Goal: Task Accomplishment & Management: Manage account settings

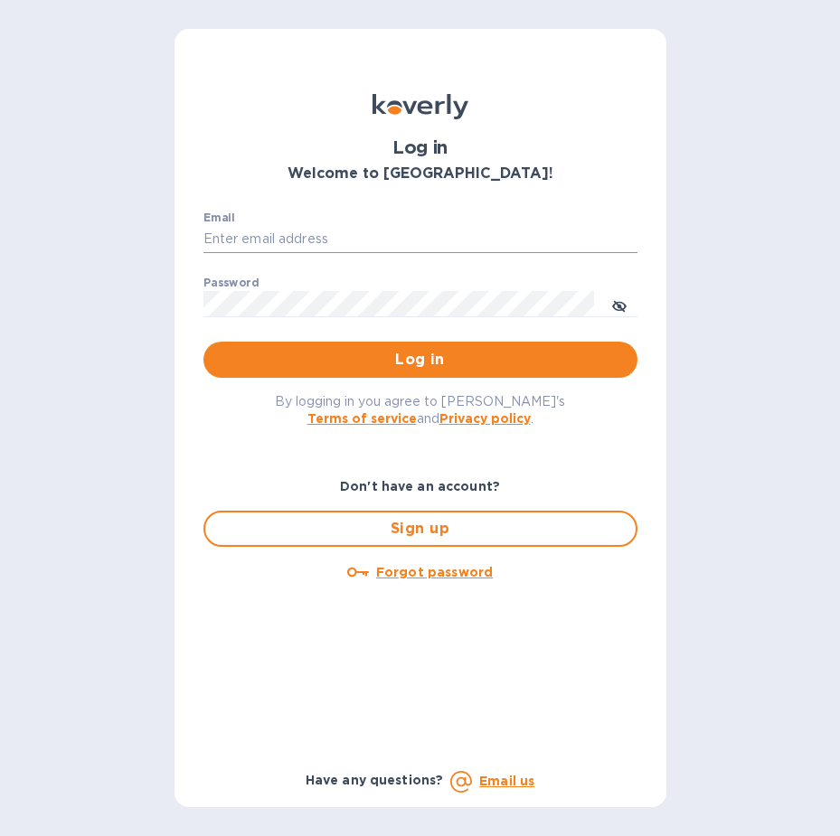
click at [389, 237] on input "Email" at bounding box center [420, 239] width 434 height 27
type input "devins@arborwayimports.com"
click at [203, 342] on button "Log in" at bounding box center [420, 360] width 434 height 36
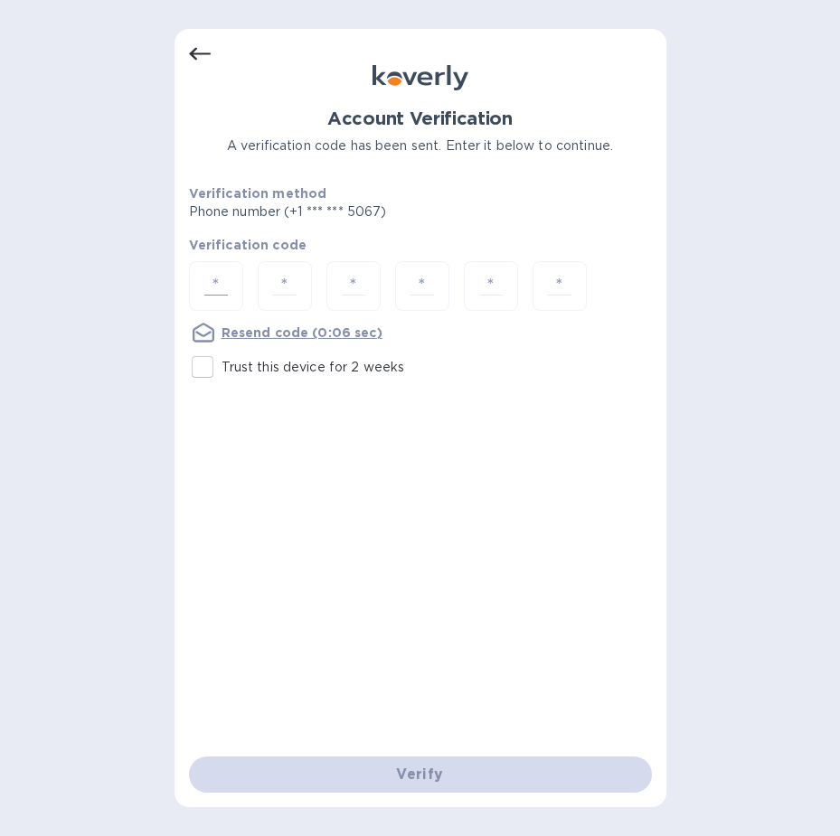
click at [218, 286] on input "number" at bounding box center [216, 285] width 38 height 33
type input "1"
type input "2"
type input "9"
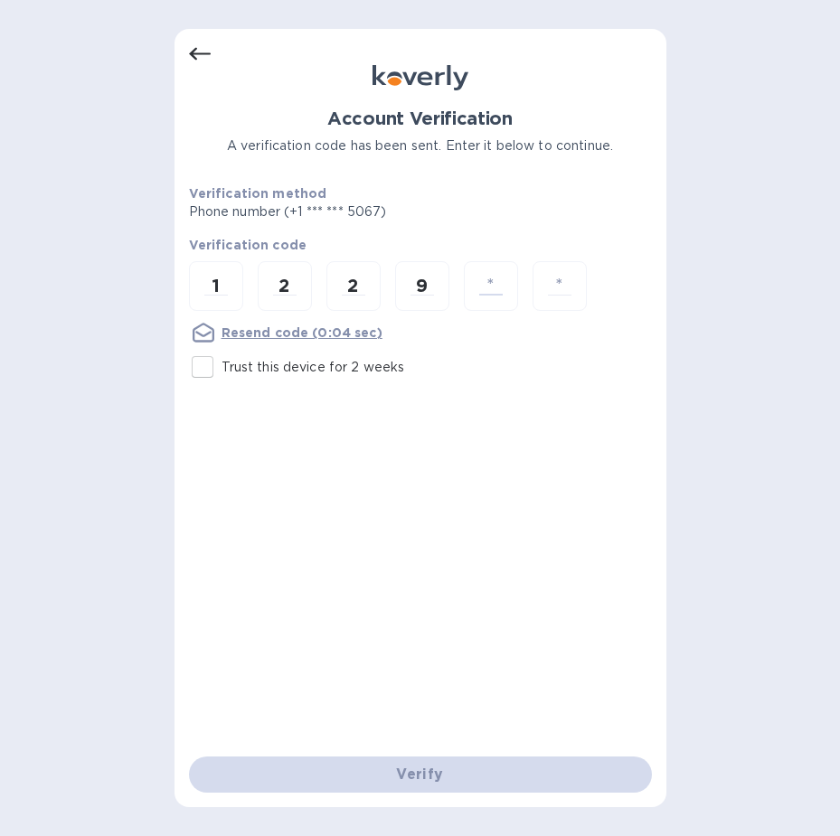
type input "4"
type input "1"
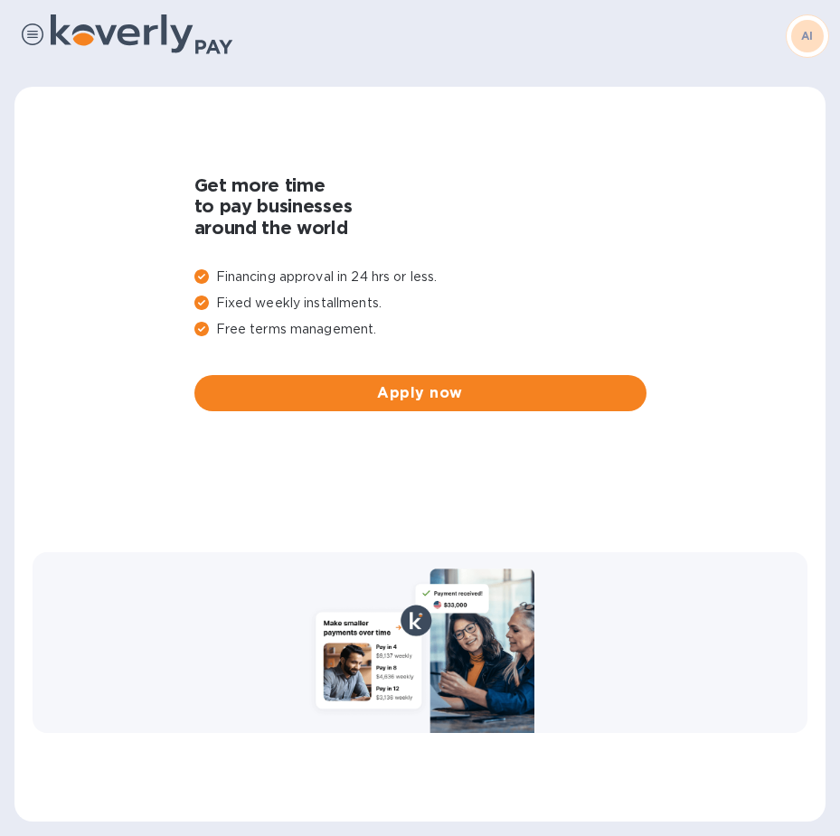
click at [806, 33] on b "AI" at bounding box center [807, 36] width 13 height 14
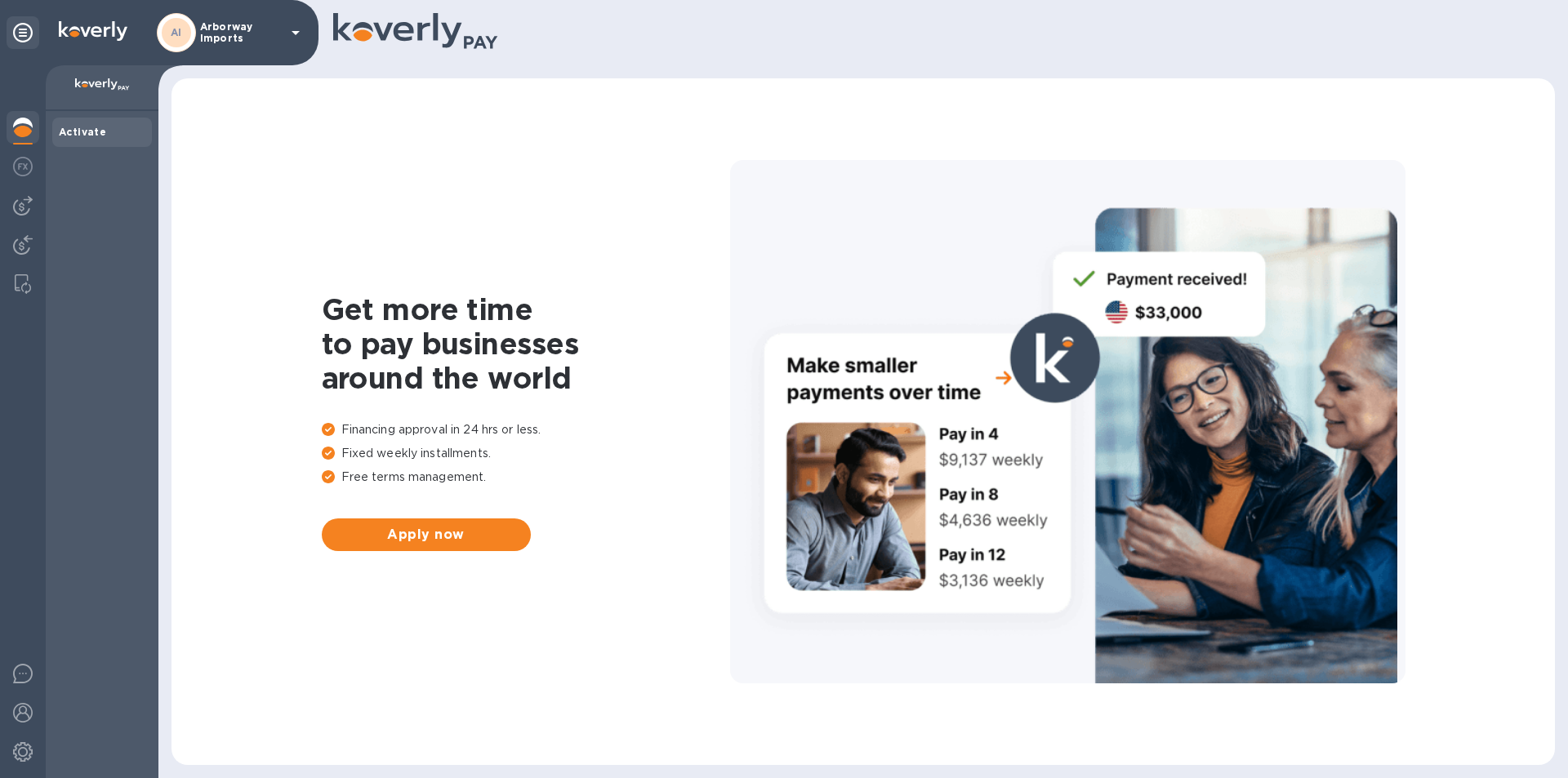
click at [251, 28] on p "Arborway Imports" at bounding box center [240, 32] width 81 height 23
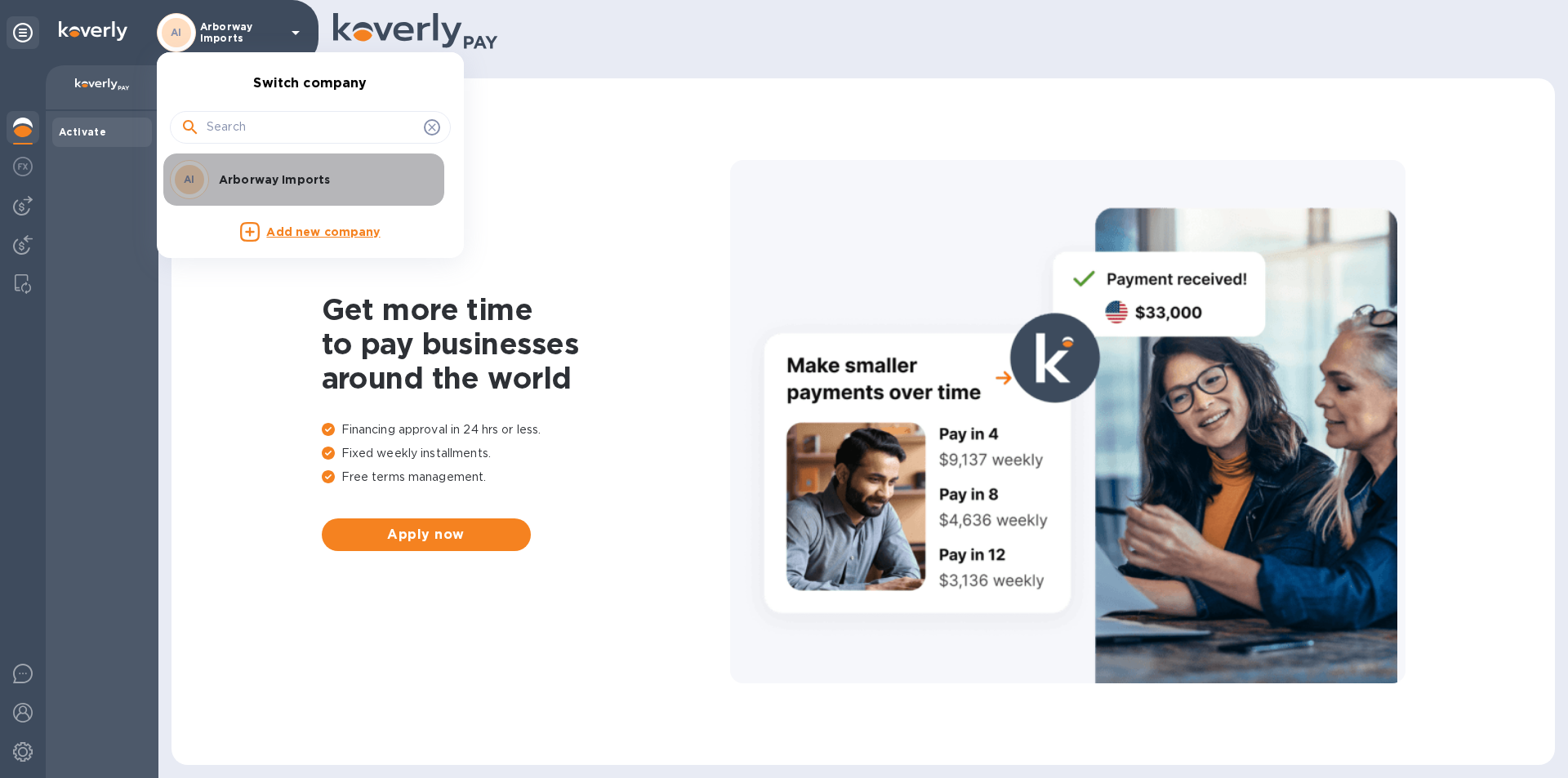
click at [274, 168] on div "AI Arborway Imports" at bounding box center [297, 179] width 255 height 39
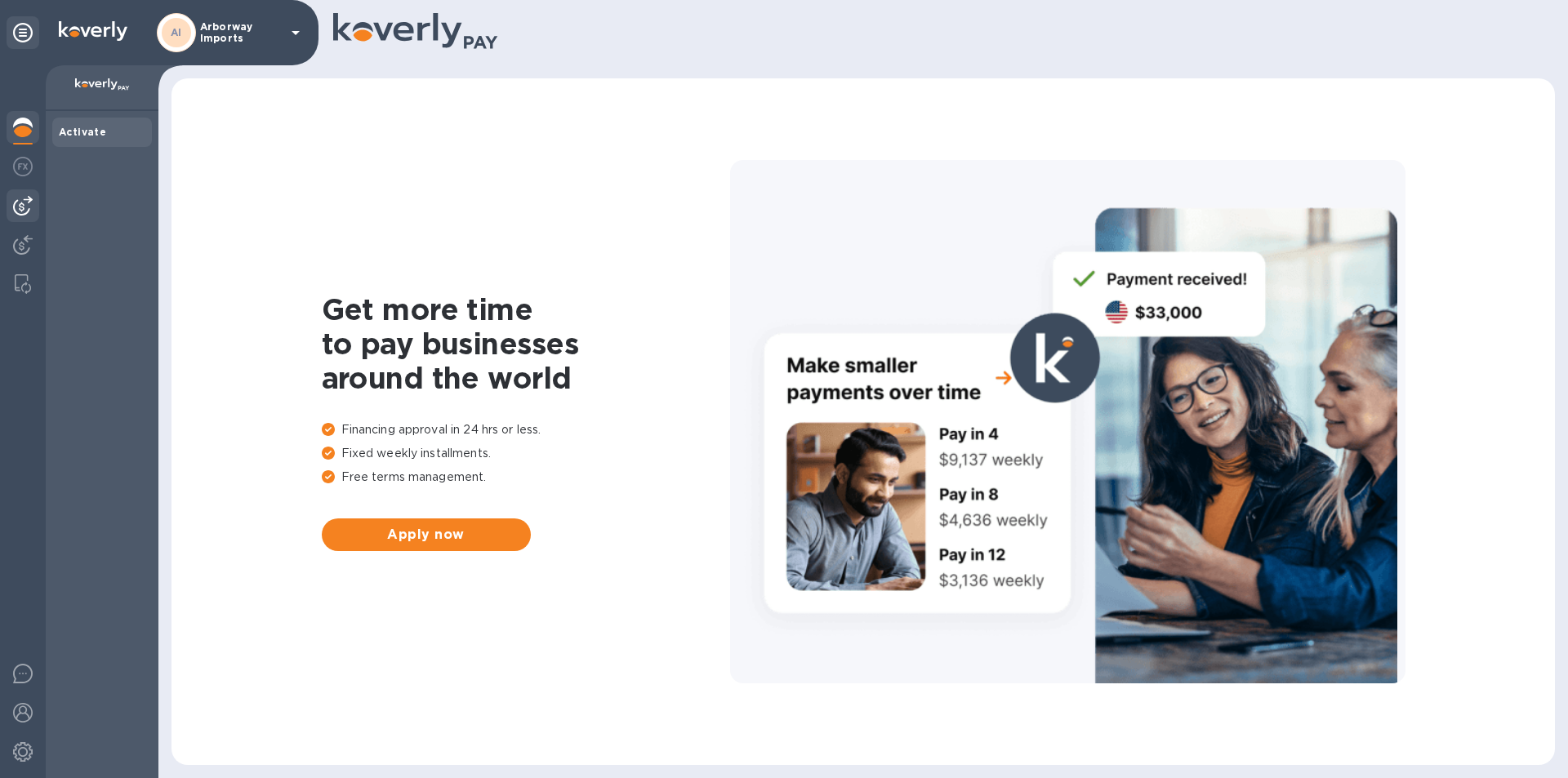
click at [29, 208] on img at bounding box center [23, 206] width 20 height 20
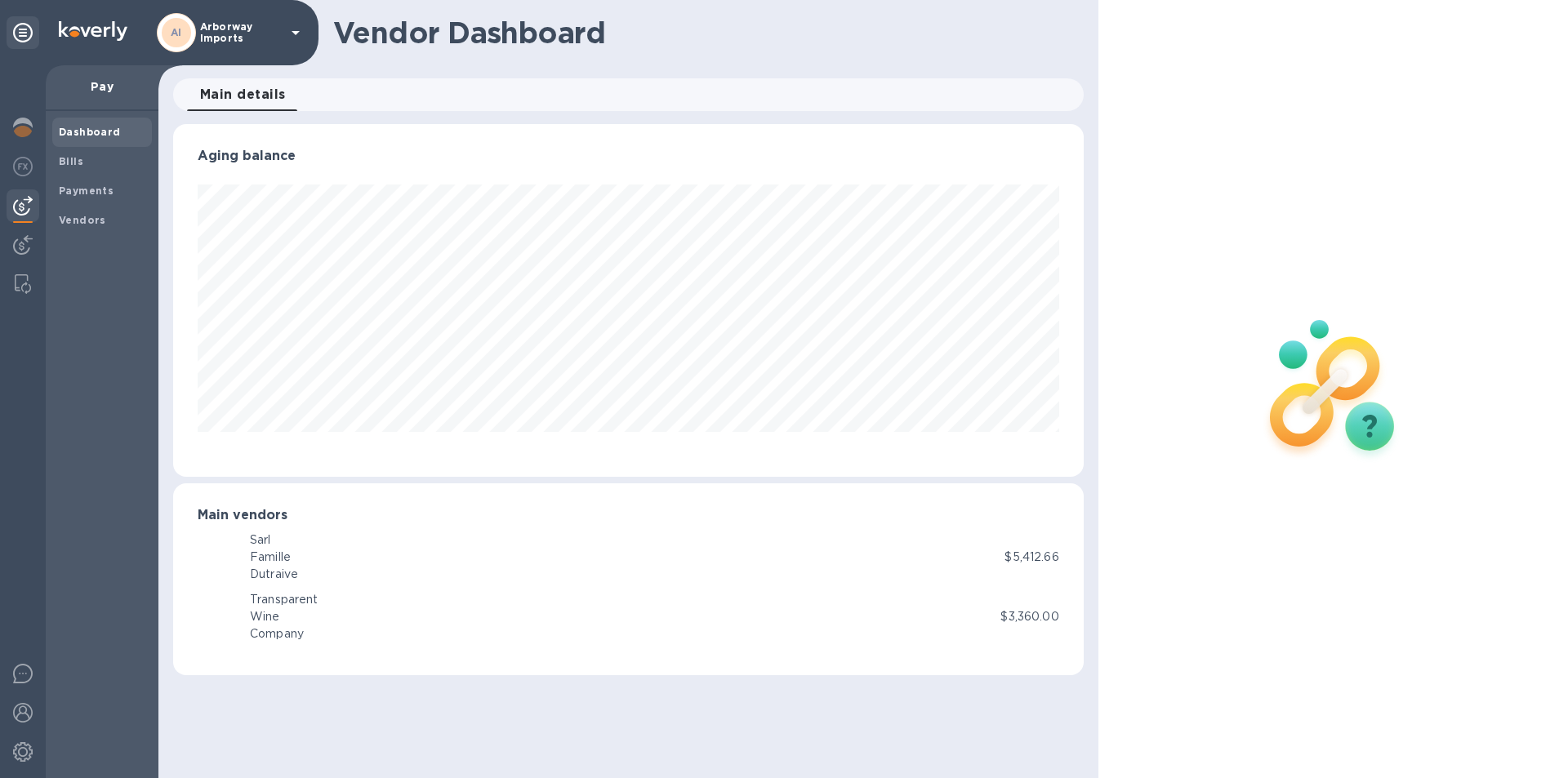
scroll to position [352, 910]
click at [72, 140] on span "Dashboard" at bounding box center [89, 132] width 62 height 16
click at [74, 152] on div "Bills" at bounding box center [102, 162] width 99 height 30
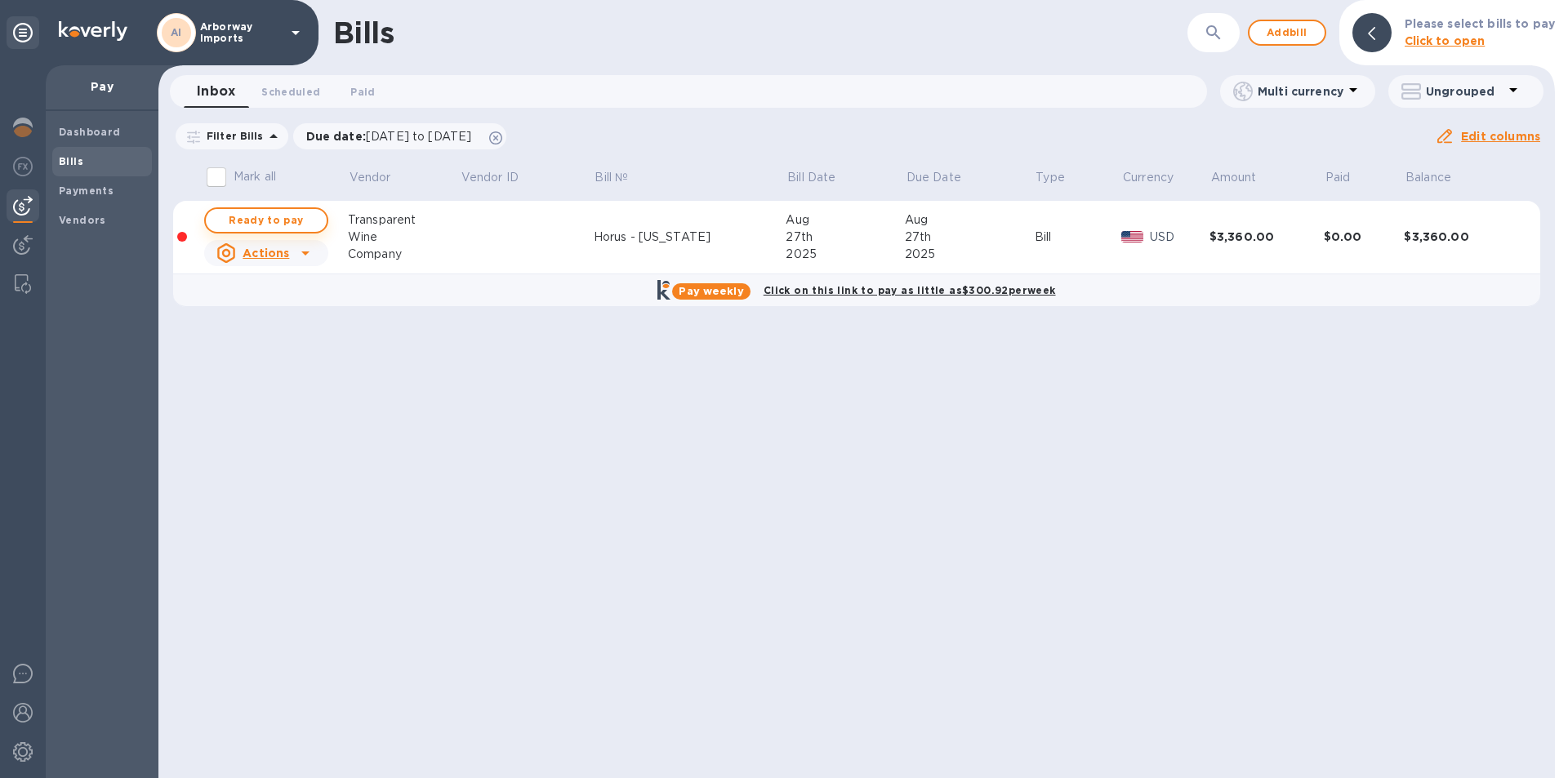
click at [268, 213] on span "Ready to pay" at bounding box center [266, 220] width 95 height 20
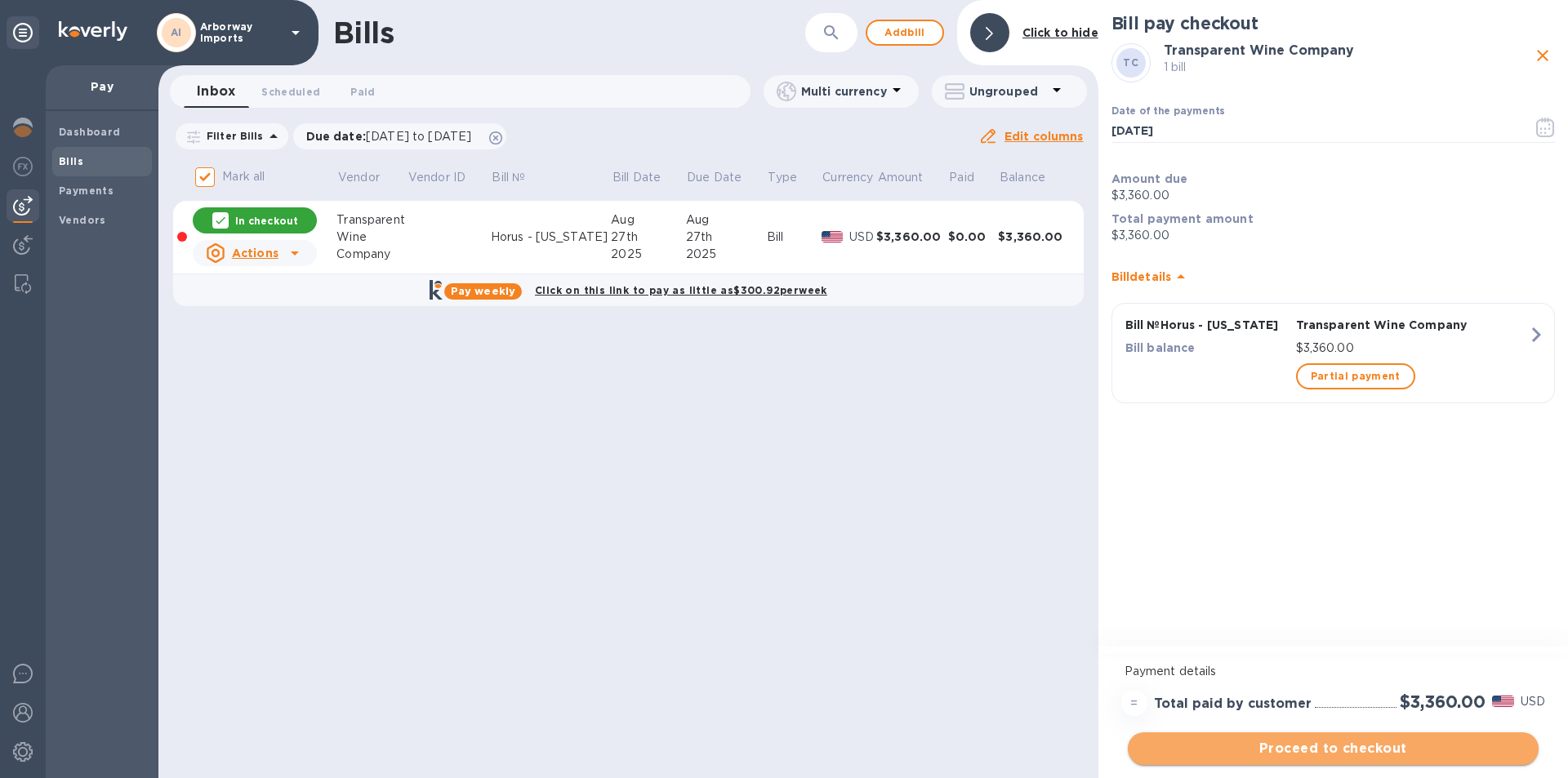
click at [1336, 747] on span "Proceed to checkout" at bounding box center [1333, 749] width 385 height 20
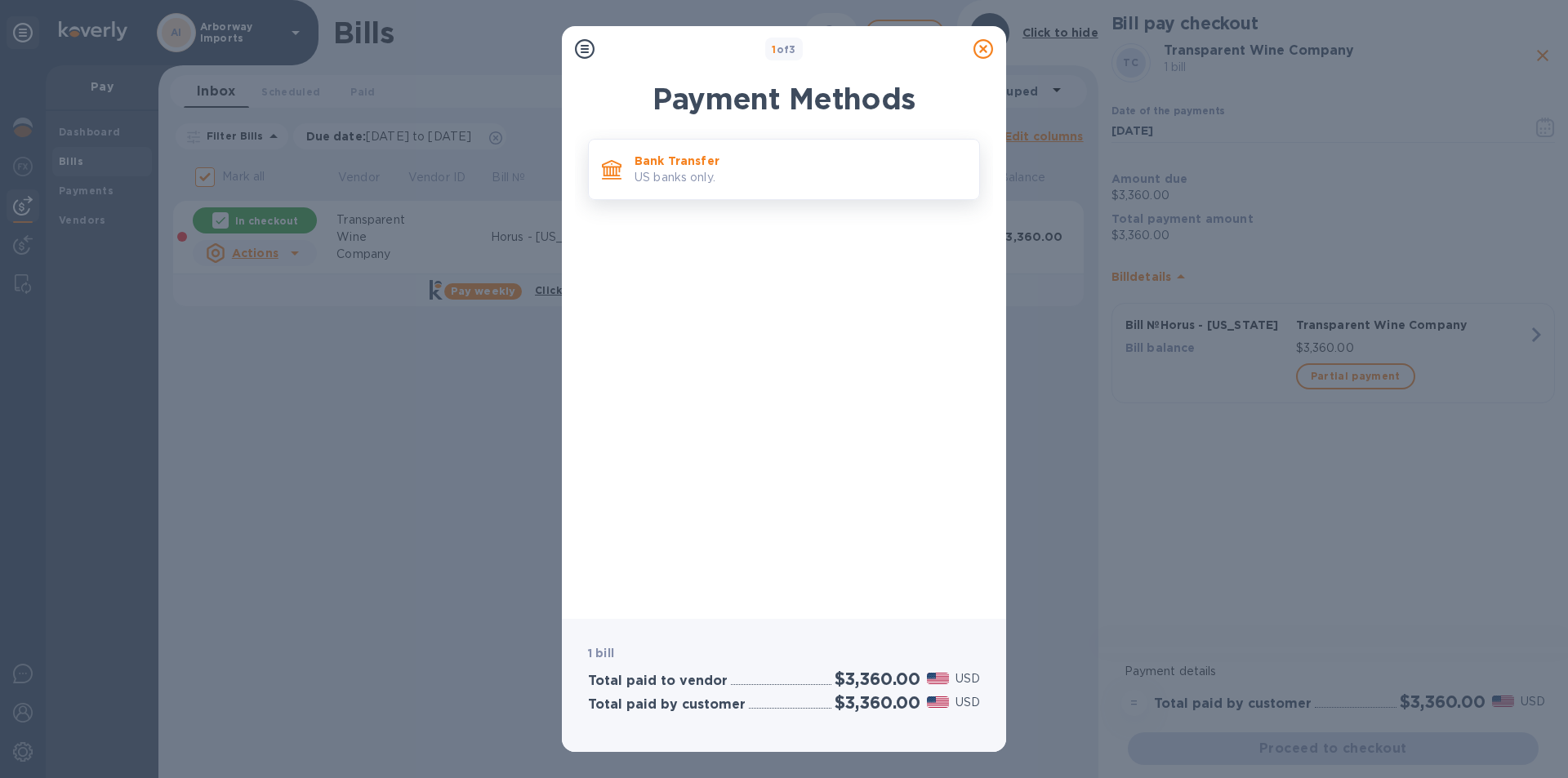
click at [726, 171] on p "US banks only." at bounding box center [800, 177] width 332 height 17
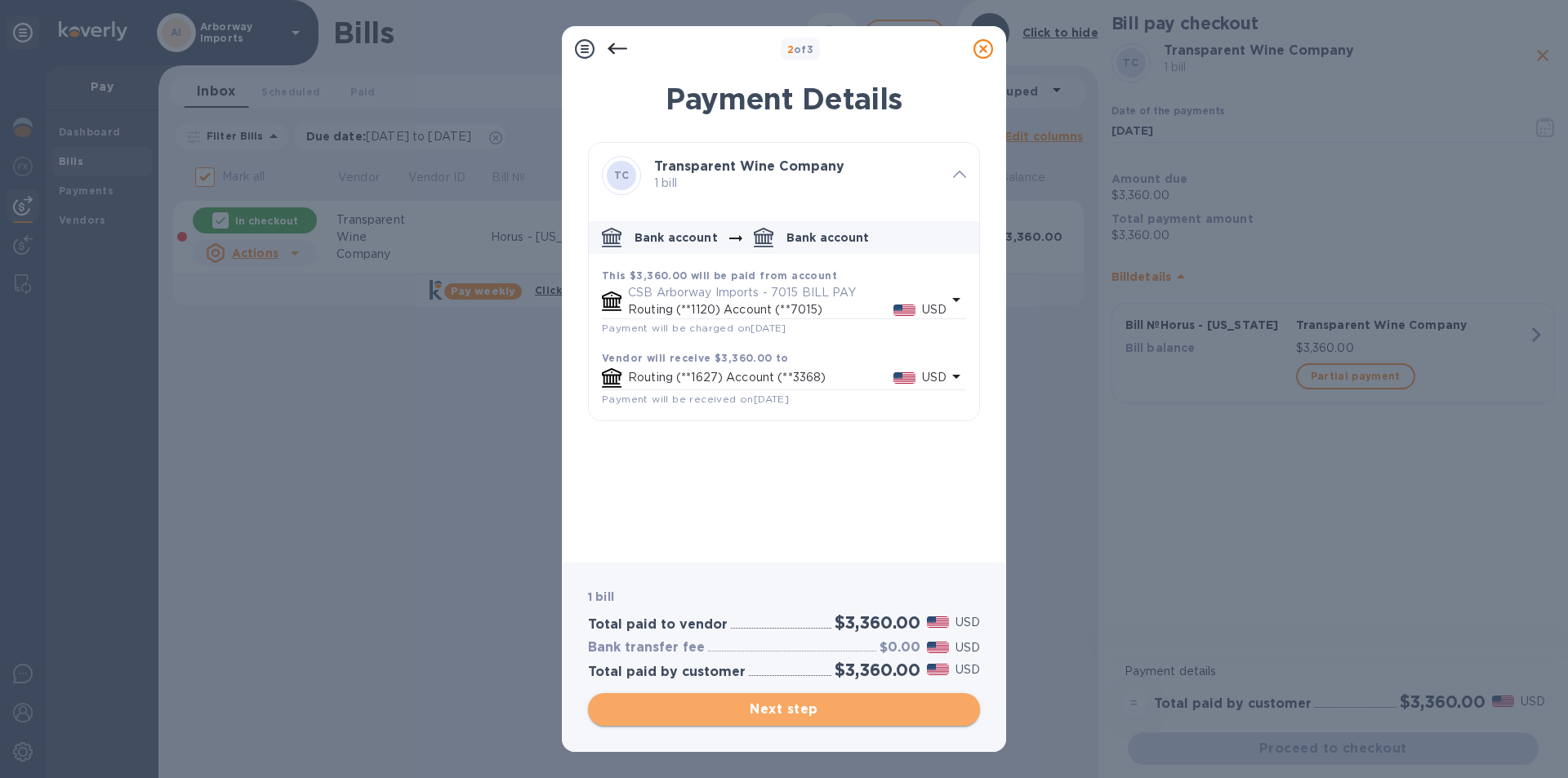
click at [800, 714] on span "Next step" at bounding box center [784, 709] width 366 height 20
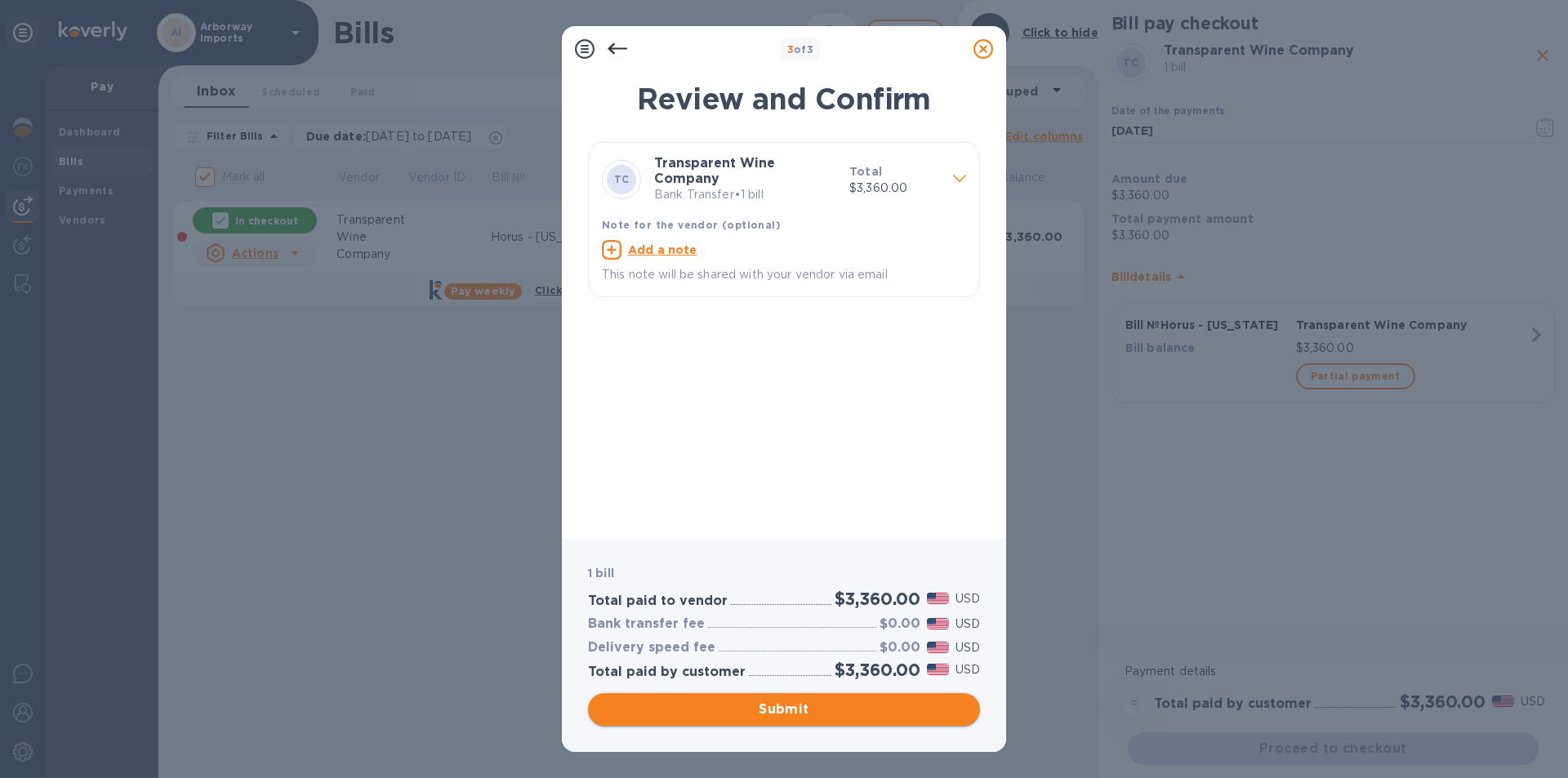
click at [801, 713] on span "Submit" at bounding box center [784, 709] width 366 height 20
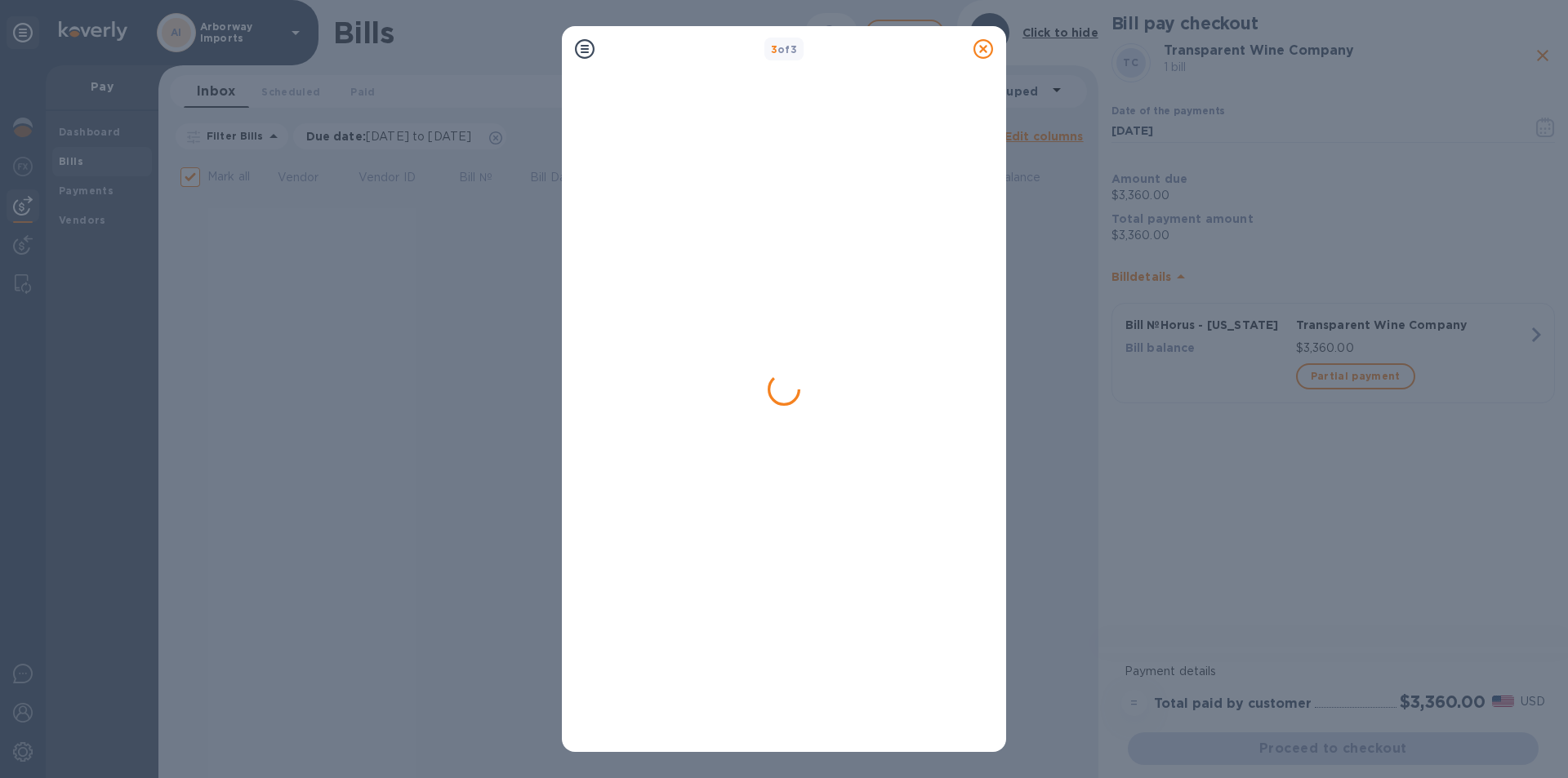
checkbox input "false"
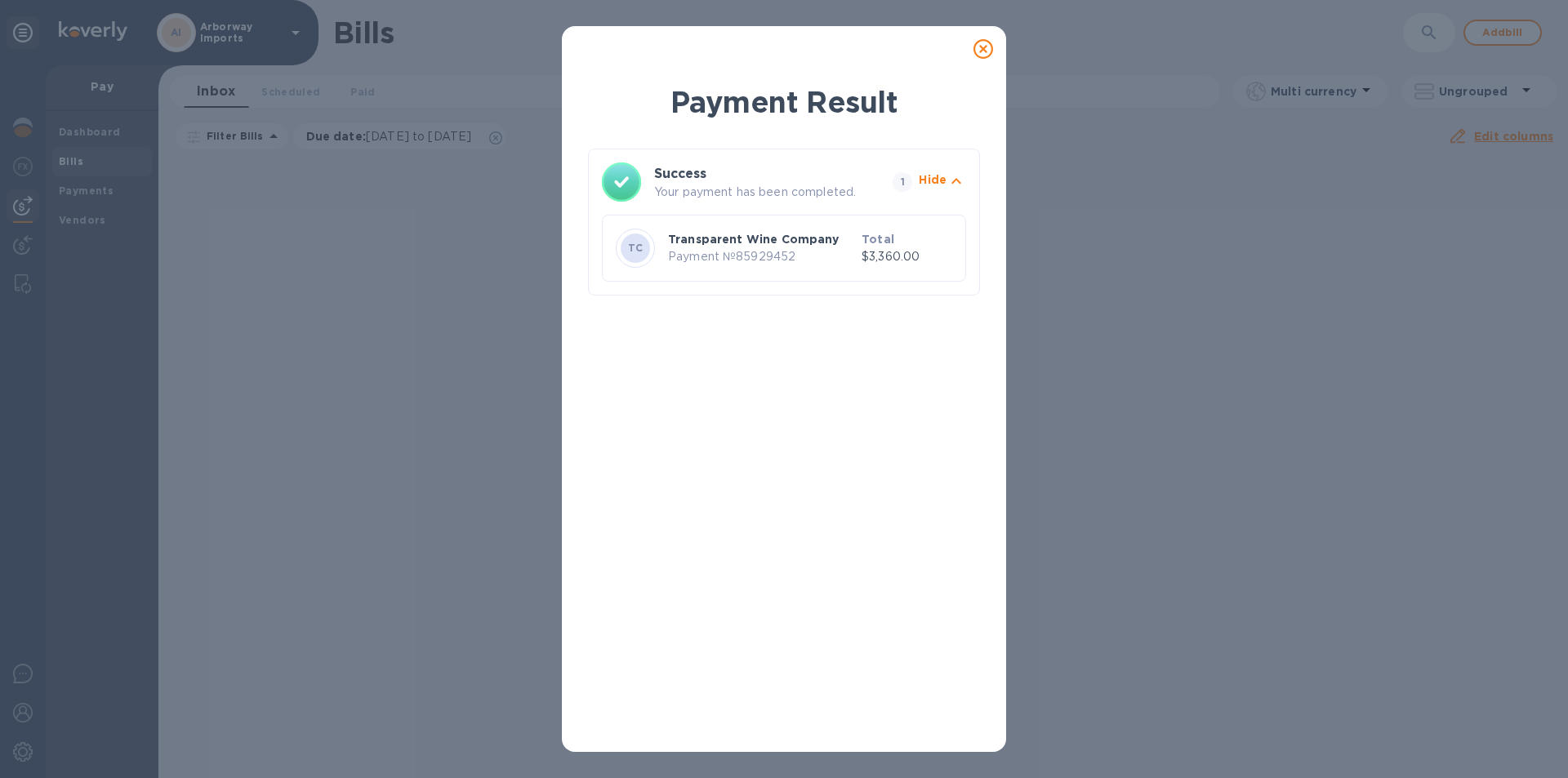
click at [980, 52] on icon at bounding box center [983, 49] width 20 height 20
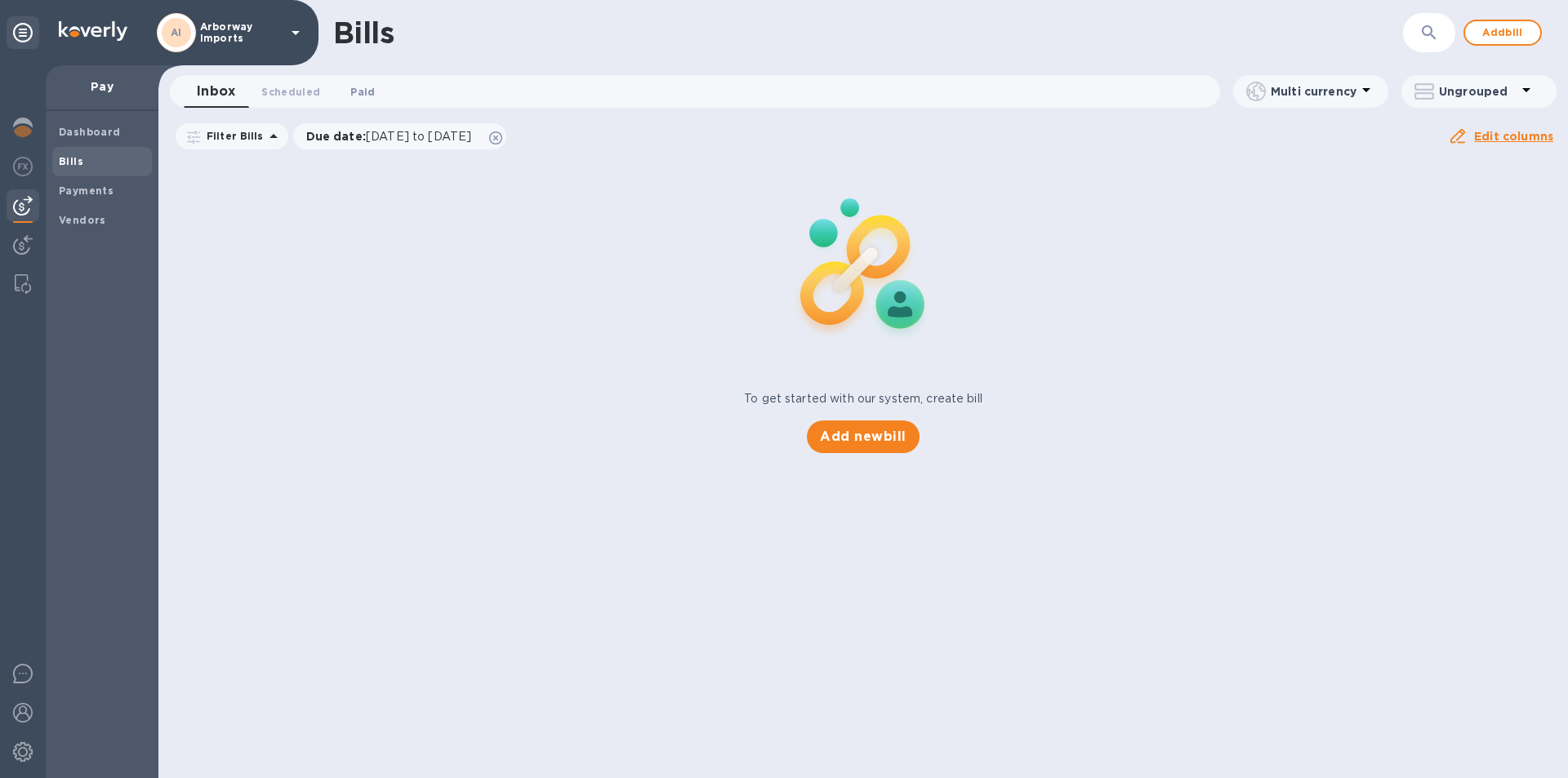
click at [364, 98] on span "Paid 0" at bounding box center [362, 91] width 24 height 17
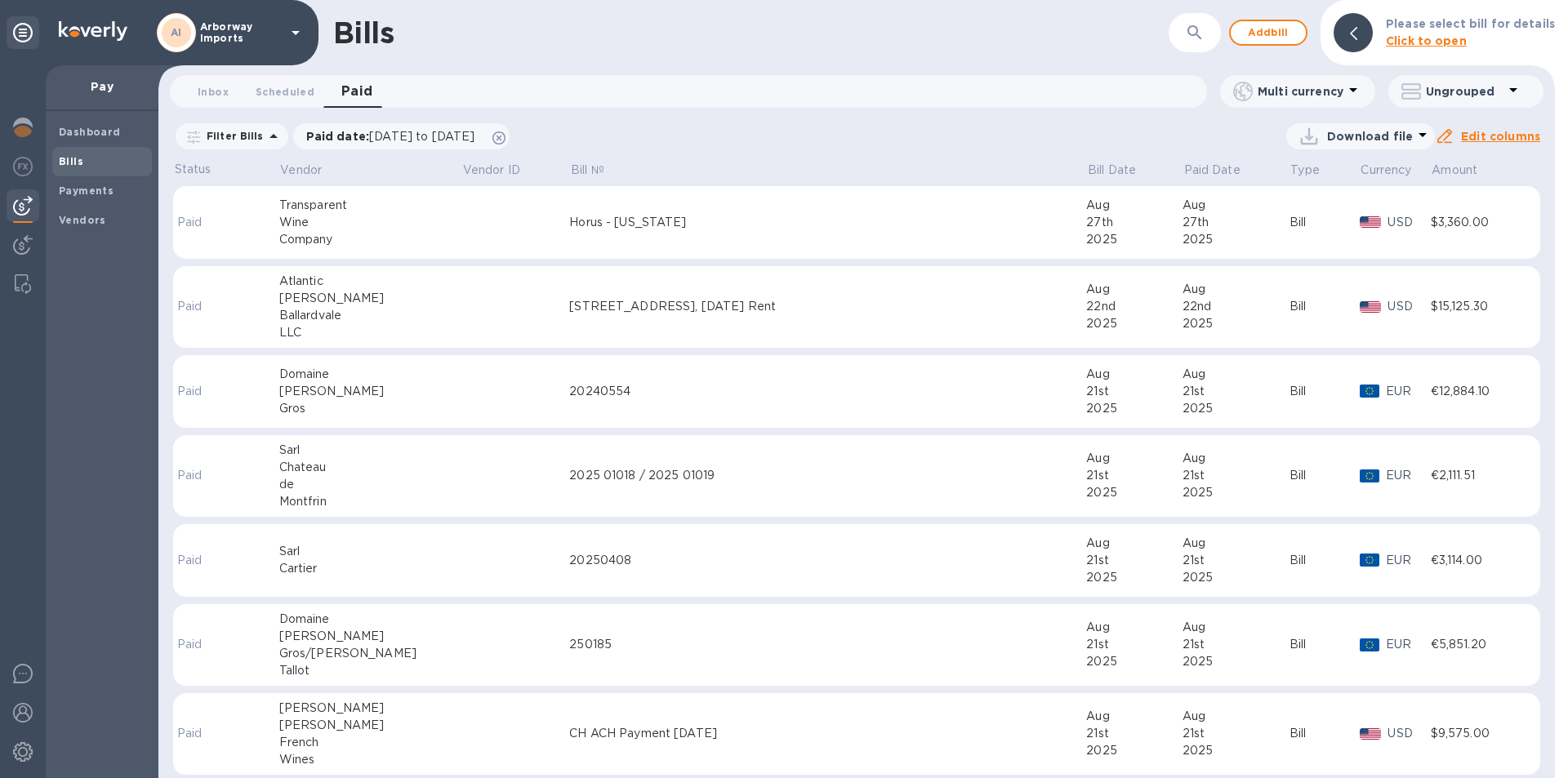
click at [588, 245] on td "Horus - [US_STATE]" at bounding box center [828, 222] width 517 height 73
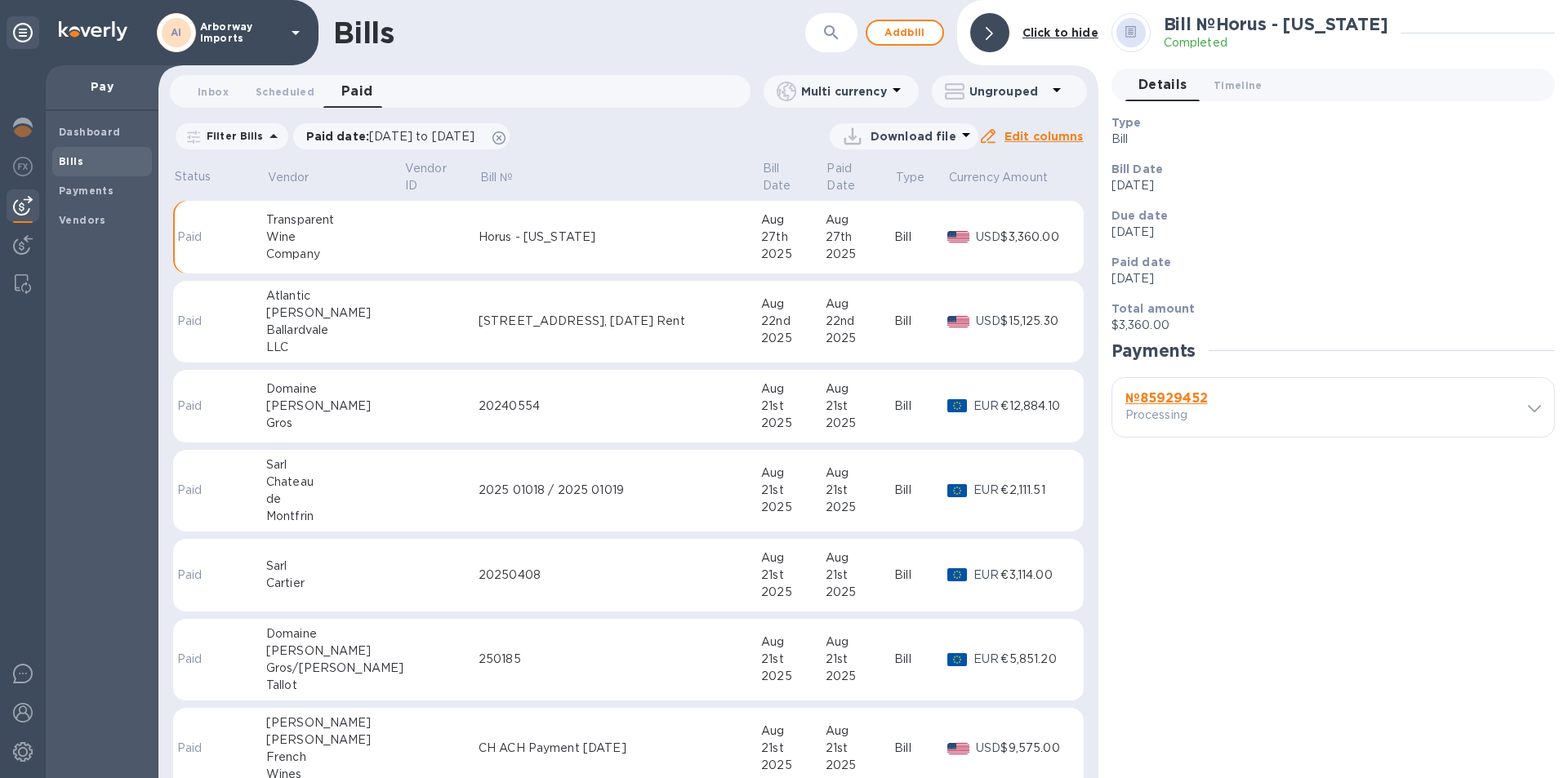
click at [1155, 392] on b "№ 85929452" at bounding box center [1166, 398] width 82 height 15
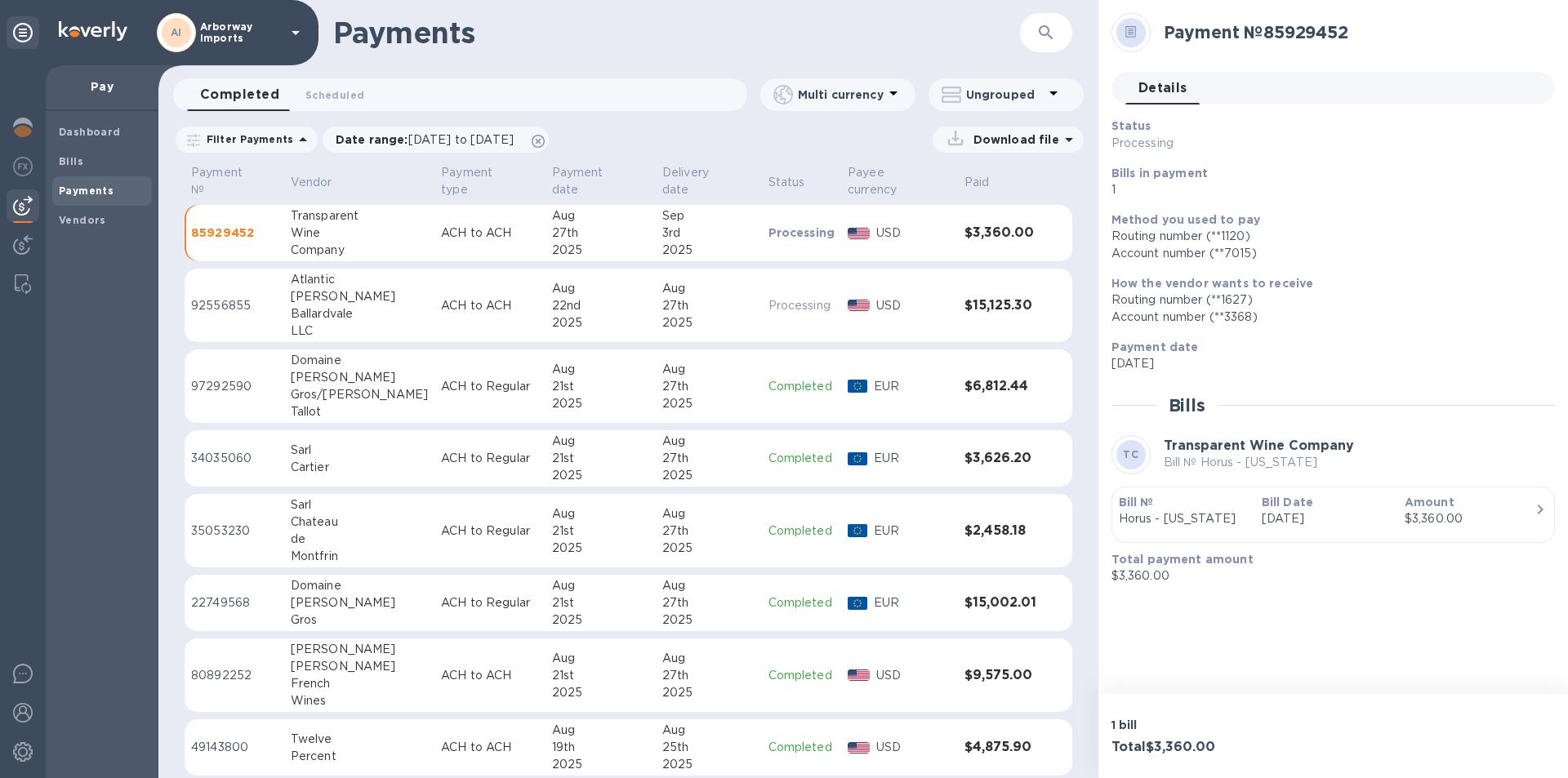
click at [1239, 508] on p "Bill №" at bounding box center [1184, 502] width 130 height 16
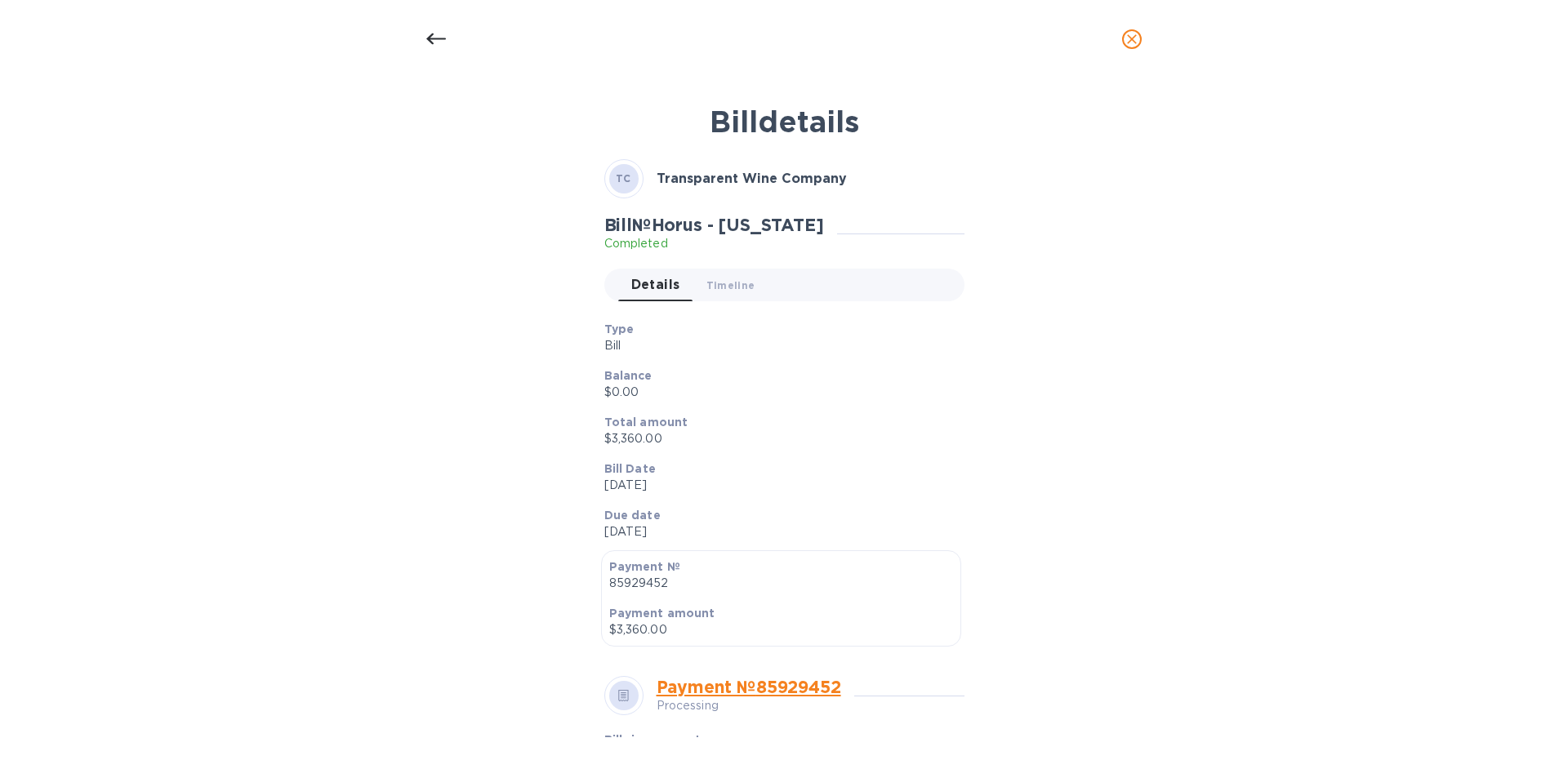
click at [878, 415] on p "Total amount" at bounding box center [778, 422] width 347 height 16
click at [440, 39] on icon at bounding box center [437, 39] width 20 height 12
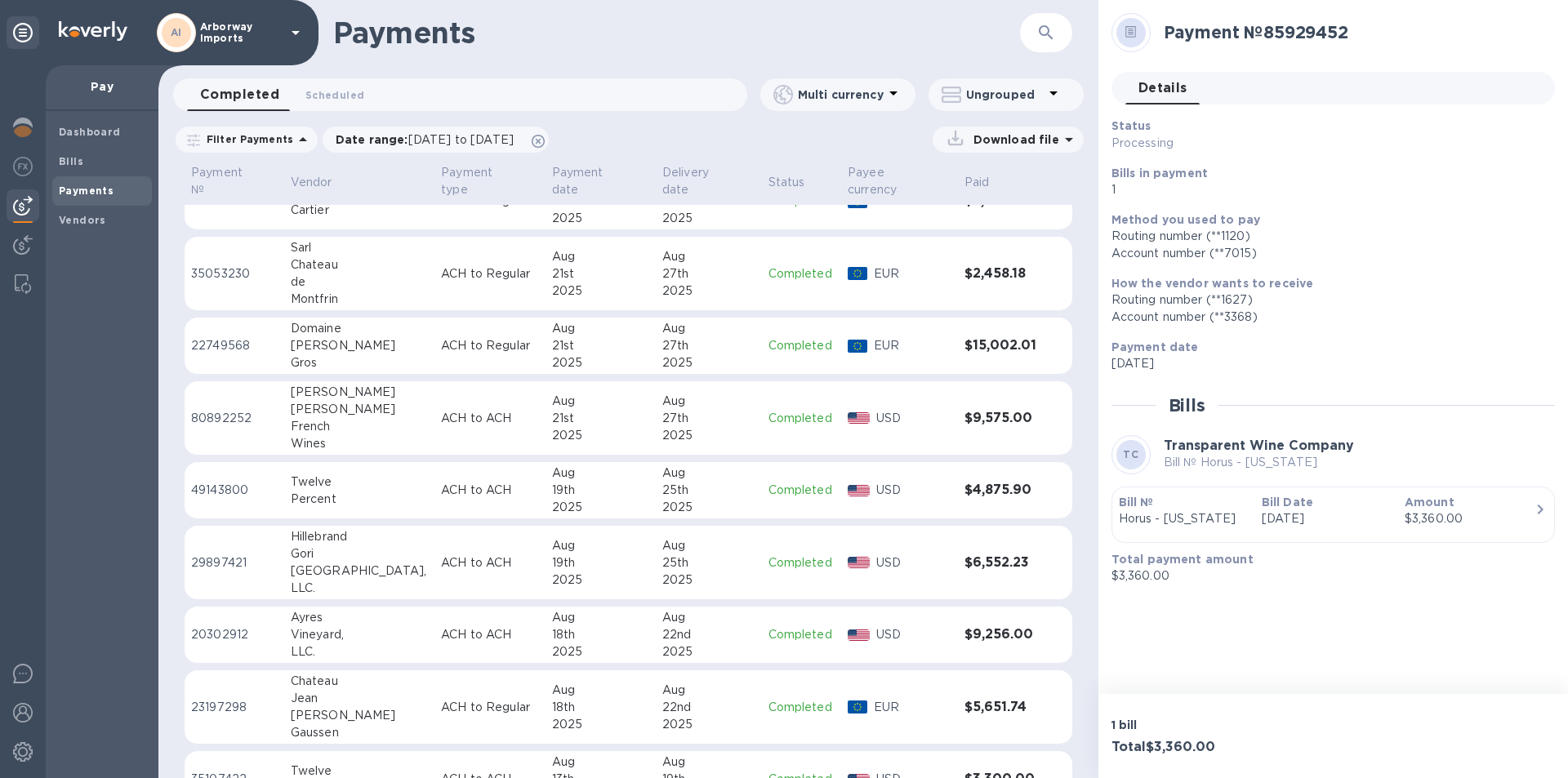
scroll to position [408, 0]
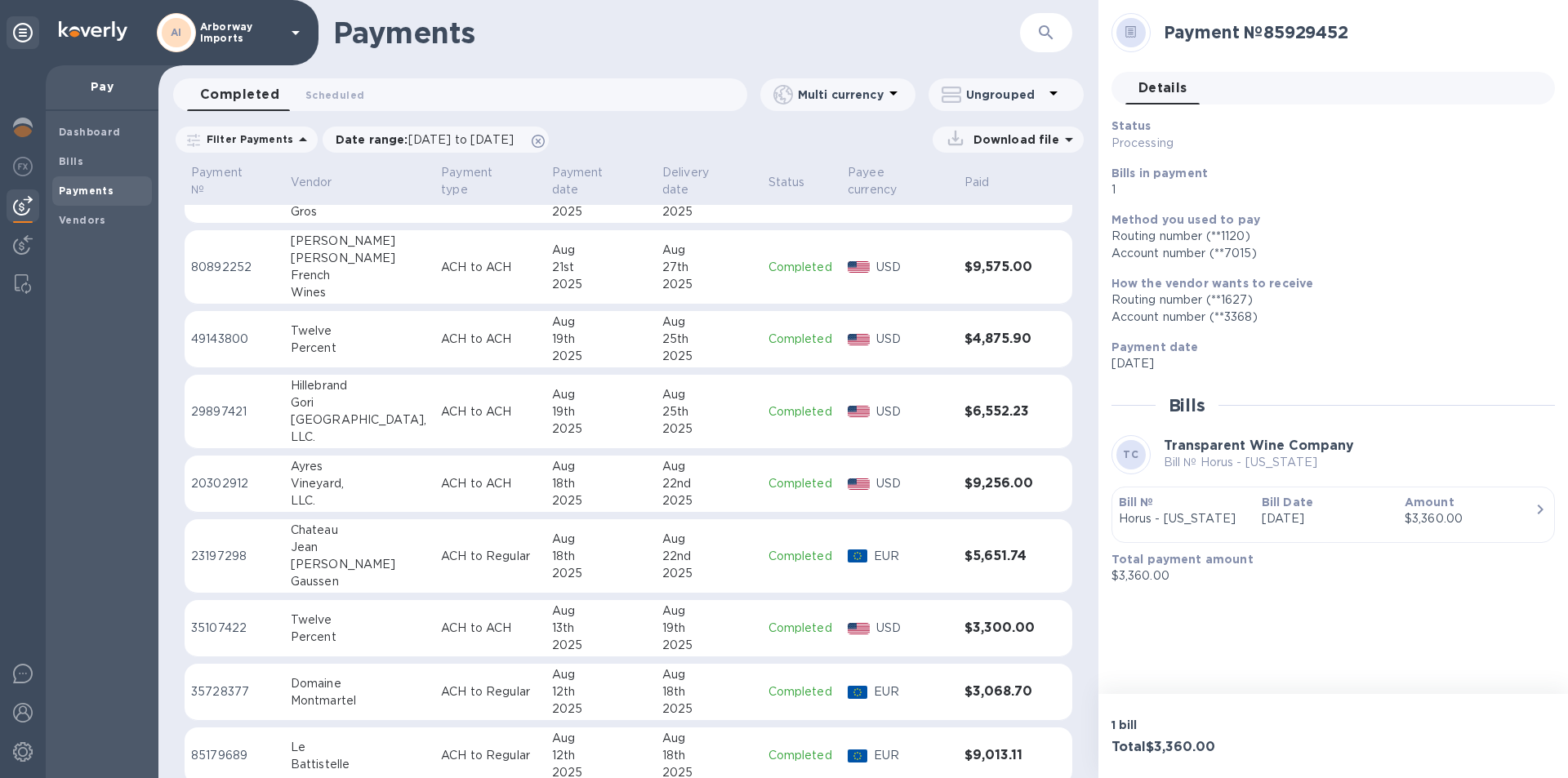
click at [665, 420] on div "2025" at bounding box center [709, 428] width 93 height 17
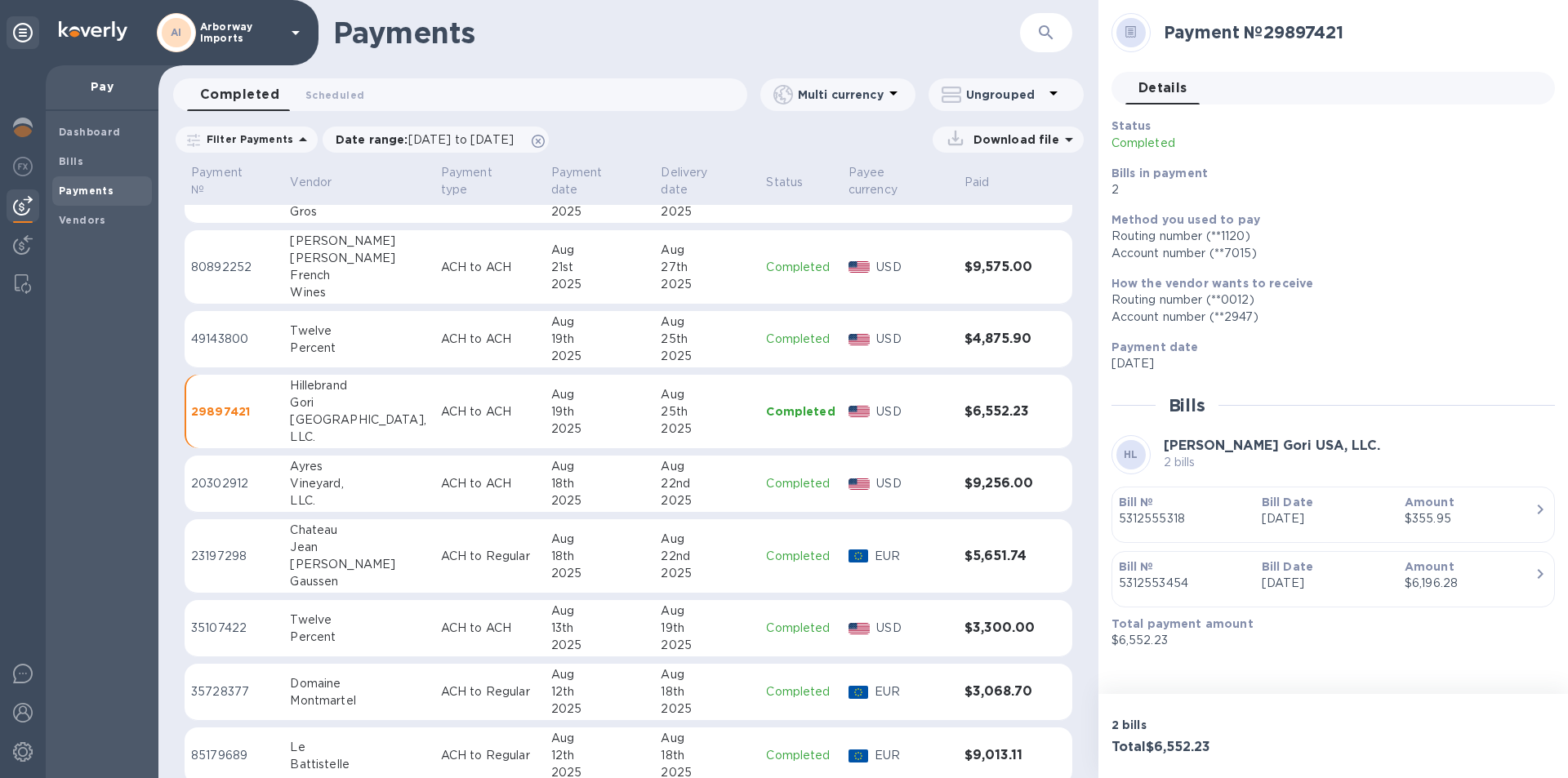
click at [1296, 513] on p "[DATE]" at bounding box center [1327, 519] width 130 height 17
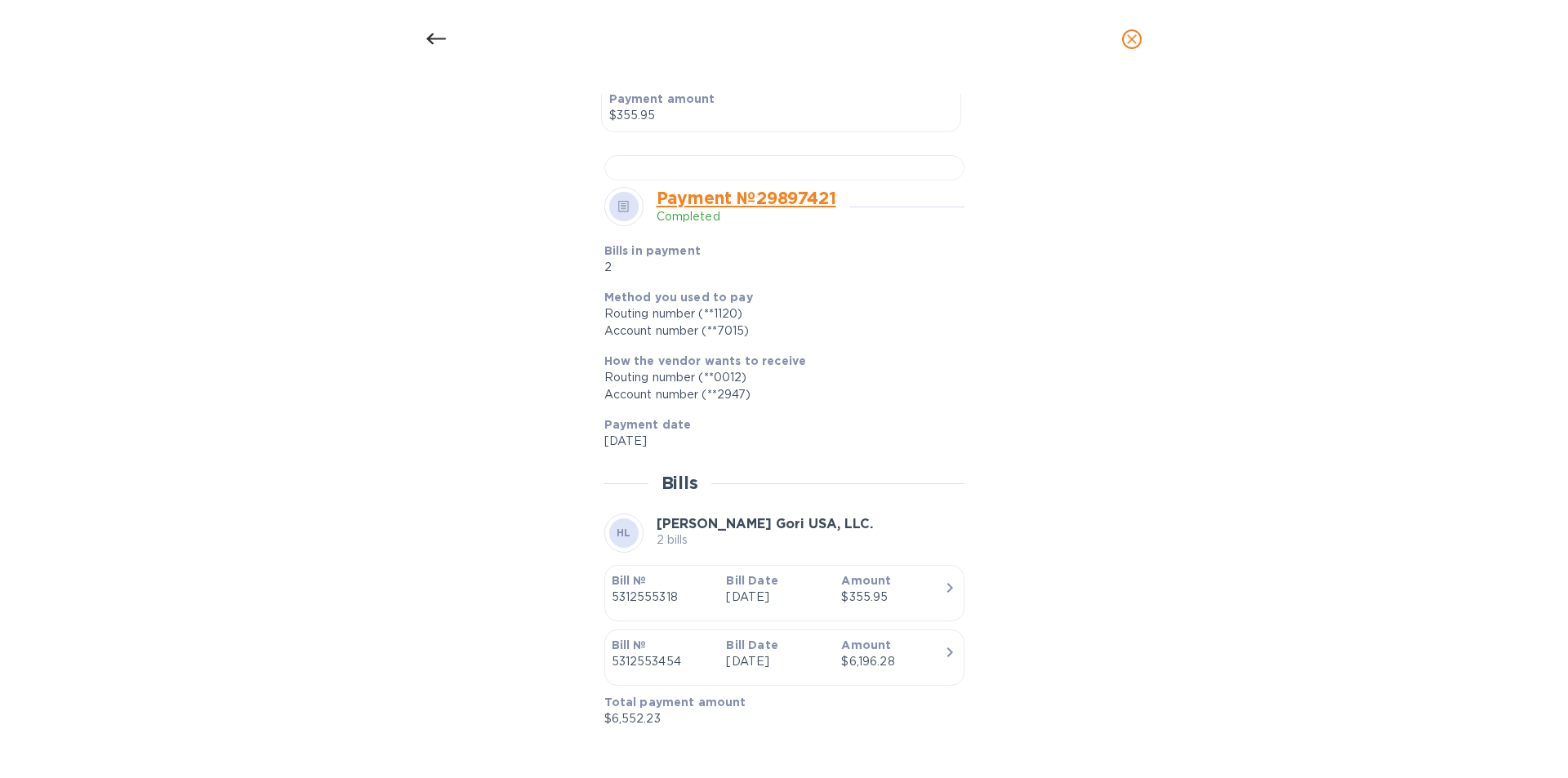
scroll to position [951, 0]
click at [750, 205] on link "Payment № 29897421" at bounding box center [746, 198] width 180 height 21
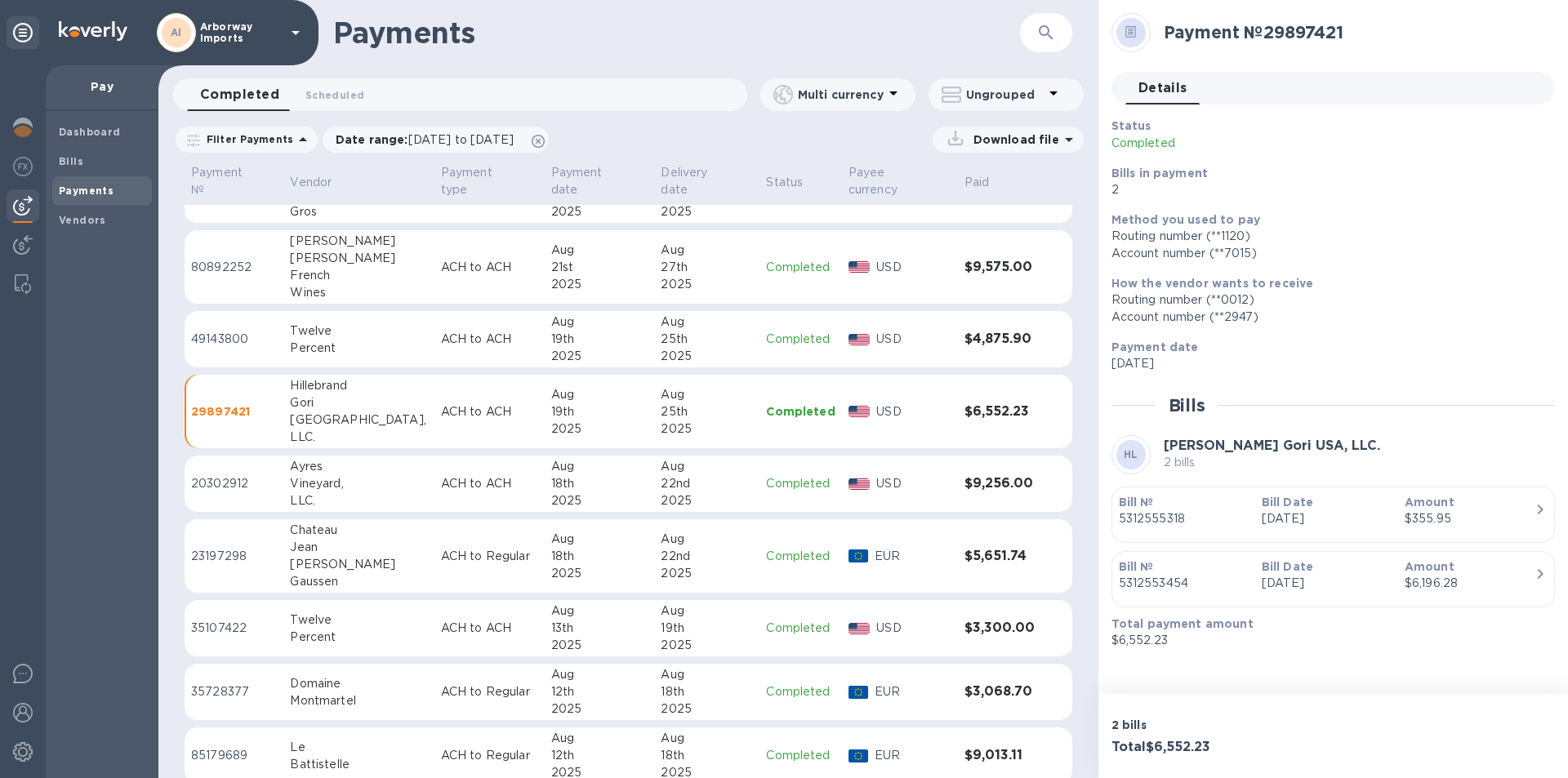
scroll to position [449, 0]
click at [1249, 572] on div "Bill № 5312553454" at bounding box center [1184, 576] width 143 height 47
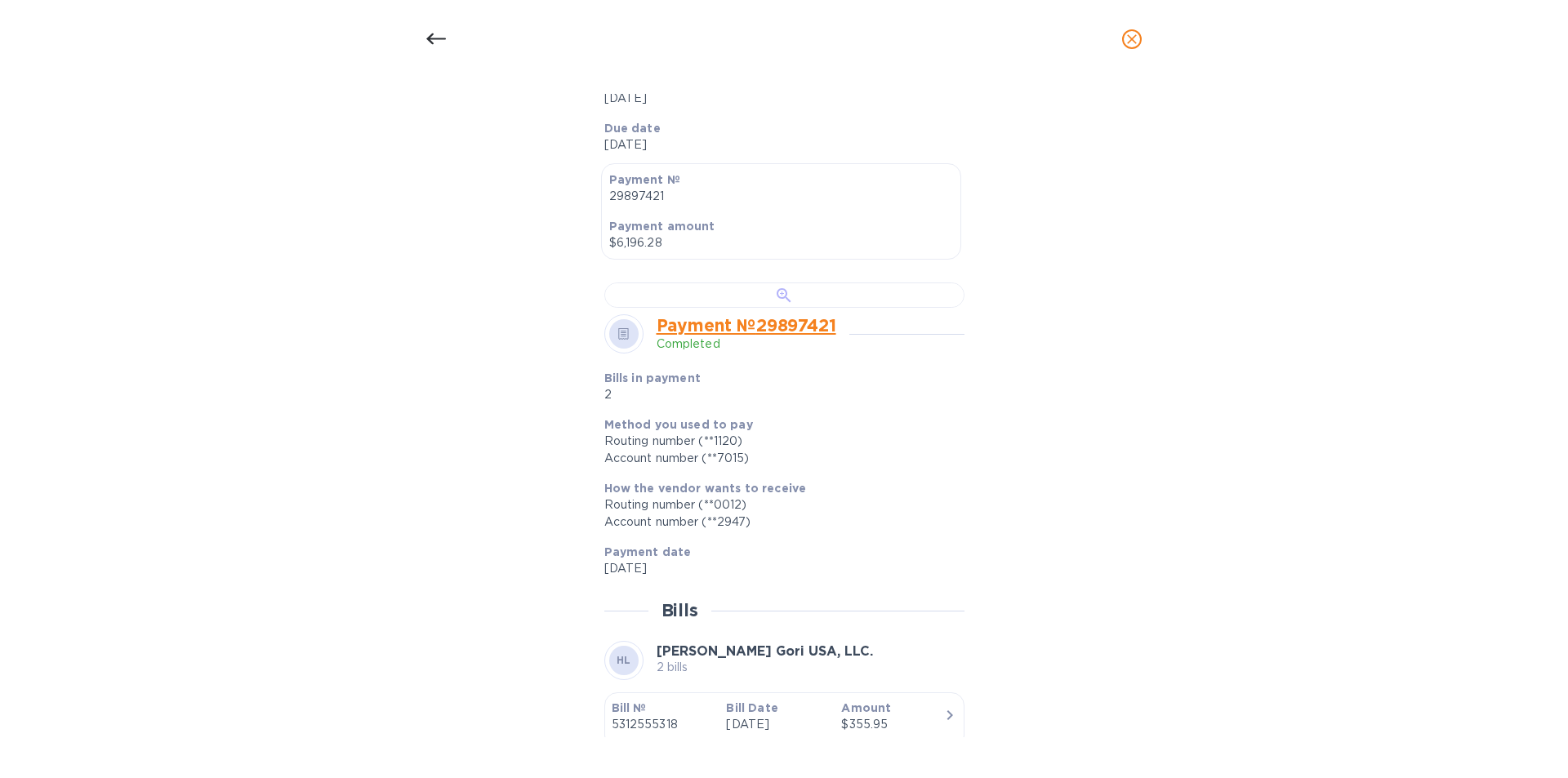
scroll to position [0, 0]
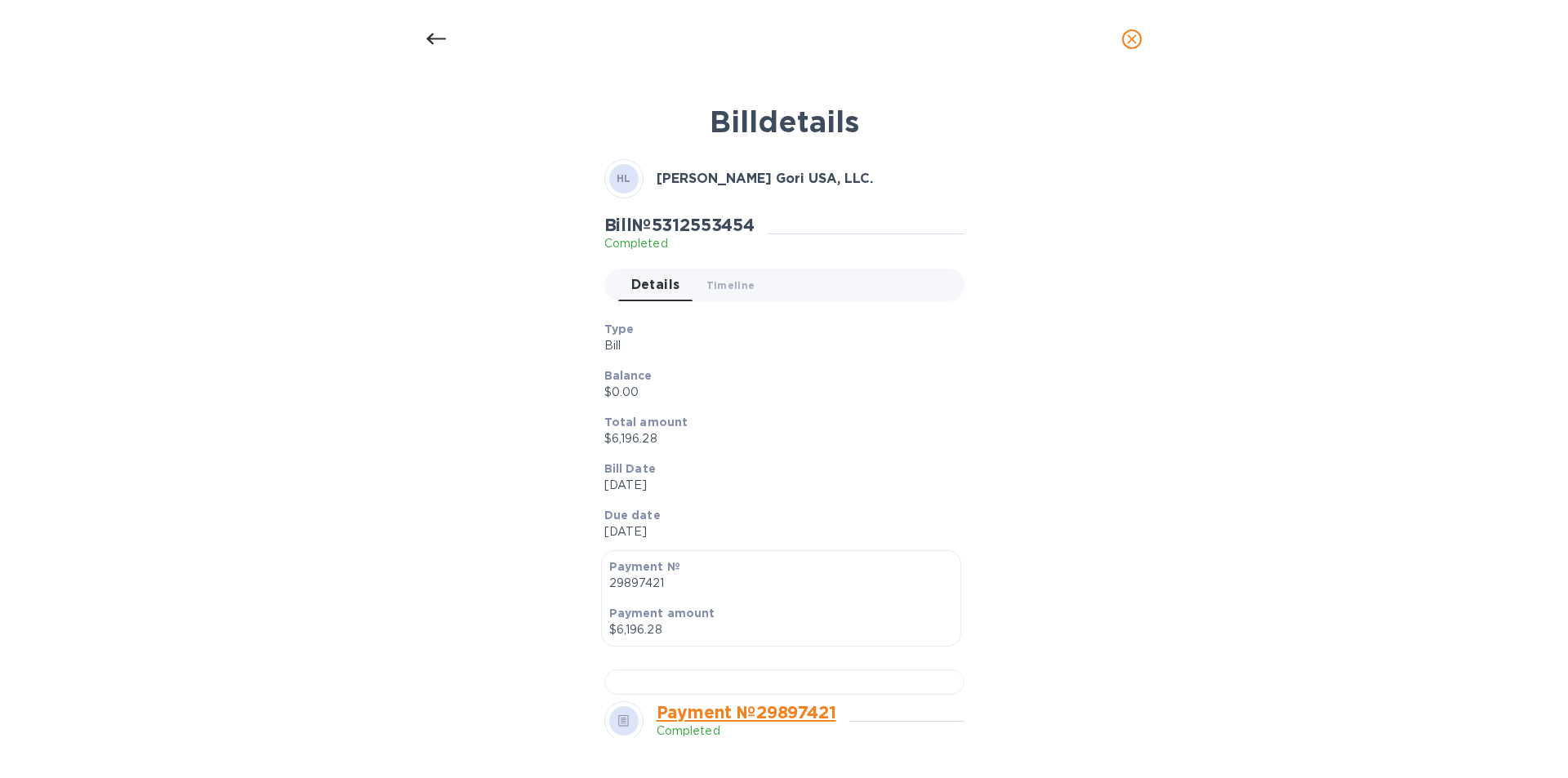
click at [434, 45] on icon at bounding box center [437, 40] width 20 height 20
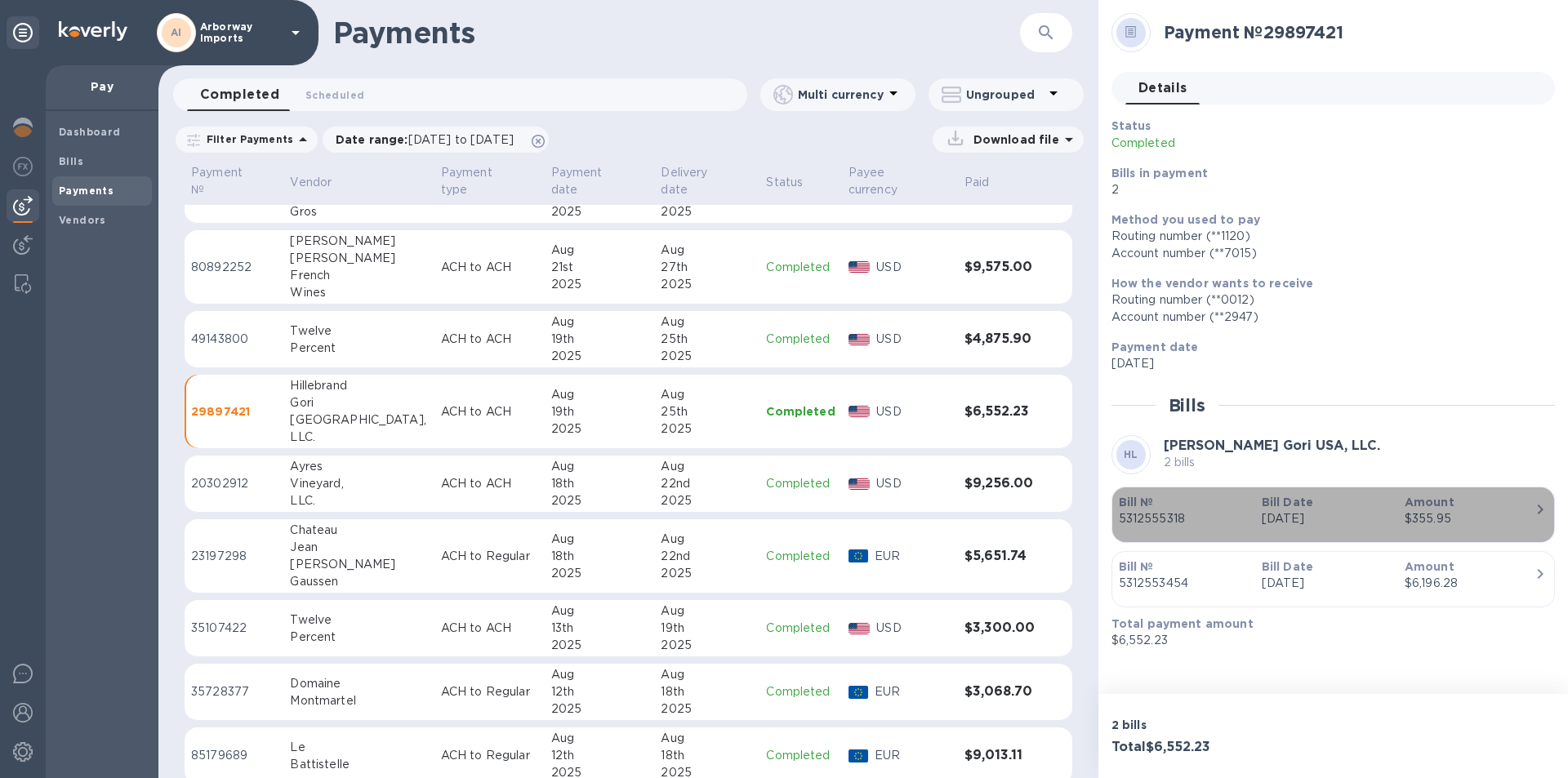
click at [1187, 519] on p "5312555318" at bounding box center [1184, 519] width 130 height 17
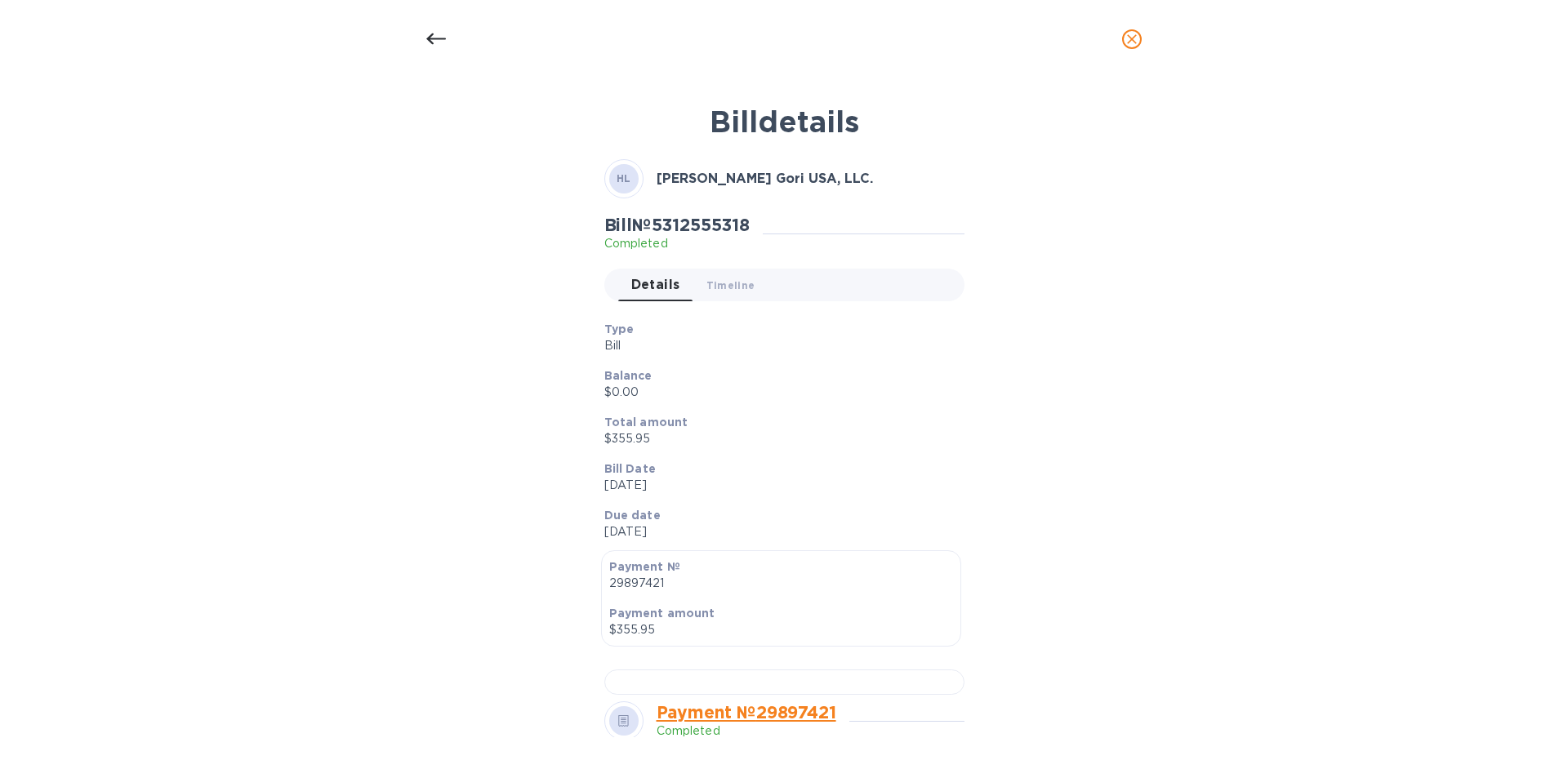
click at [946, 511] on div "Due date [DATE]" at bounding box center [777, 524] width 361 height 47
click at [440, 34] on icon at bounding box center [437, 40] width 20 height 20
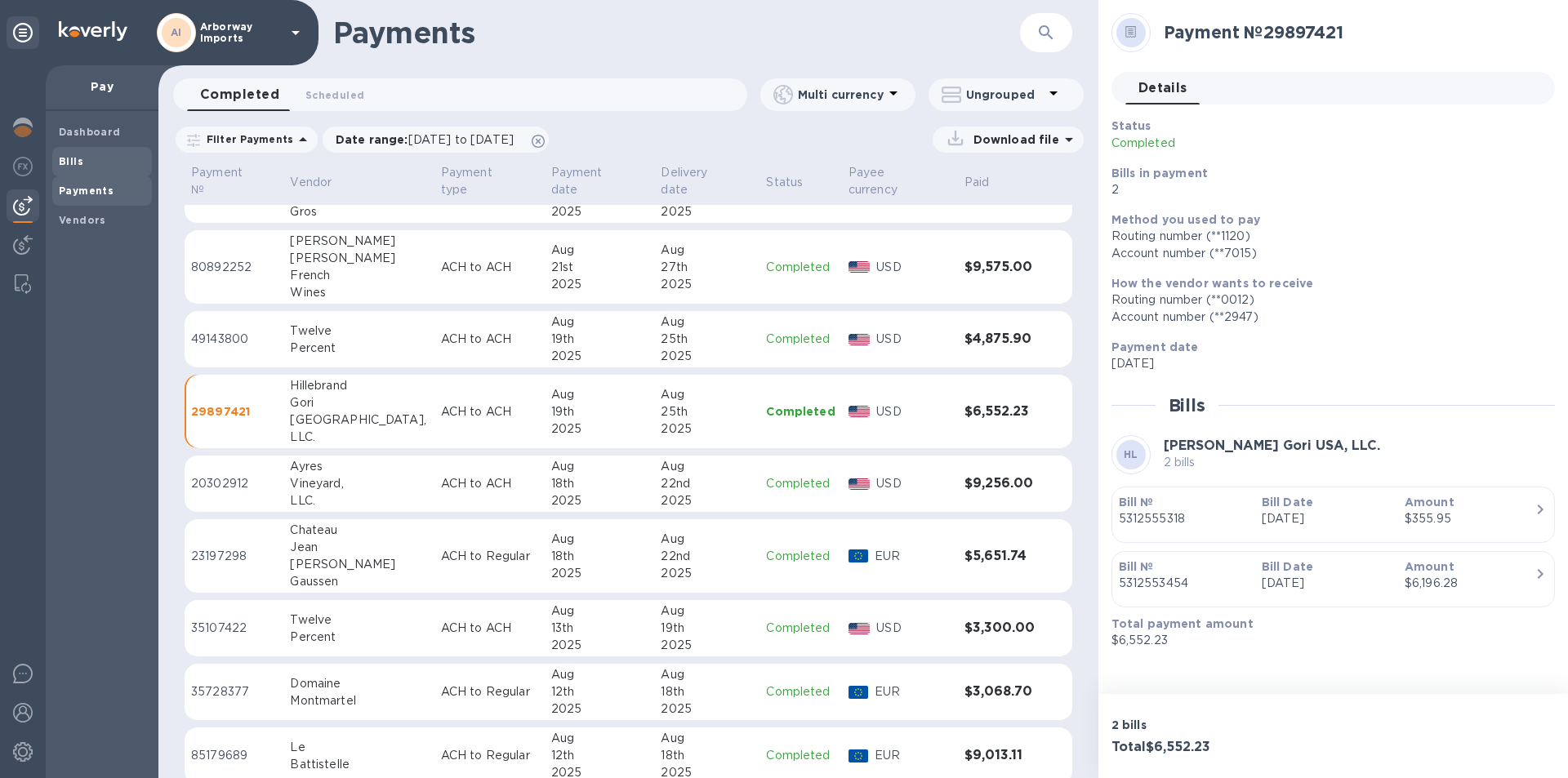
click at [87, 165] on span "Bills" at bounding box center [102, 162] width 87 height 16
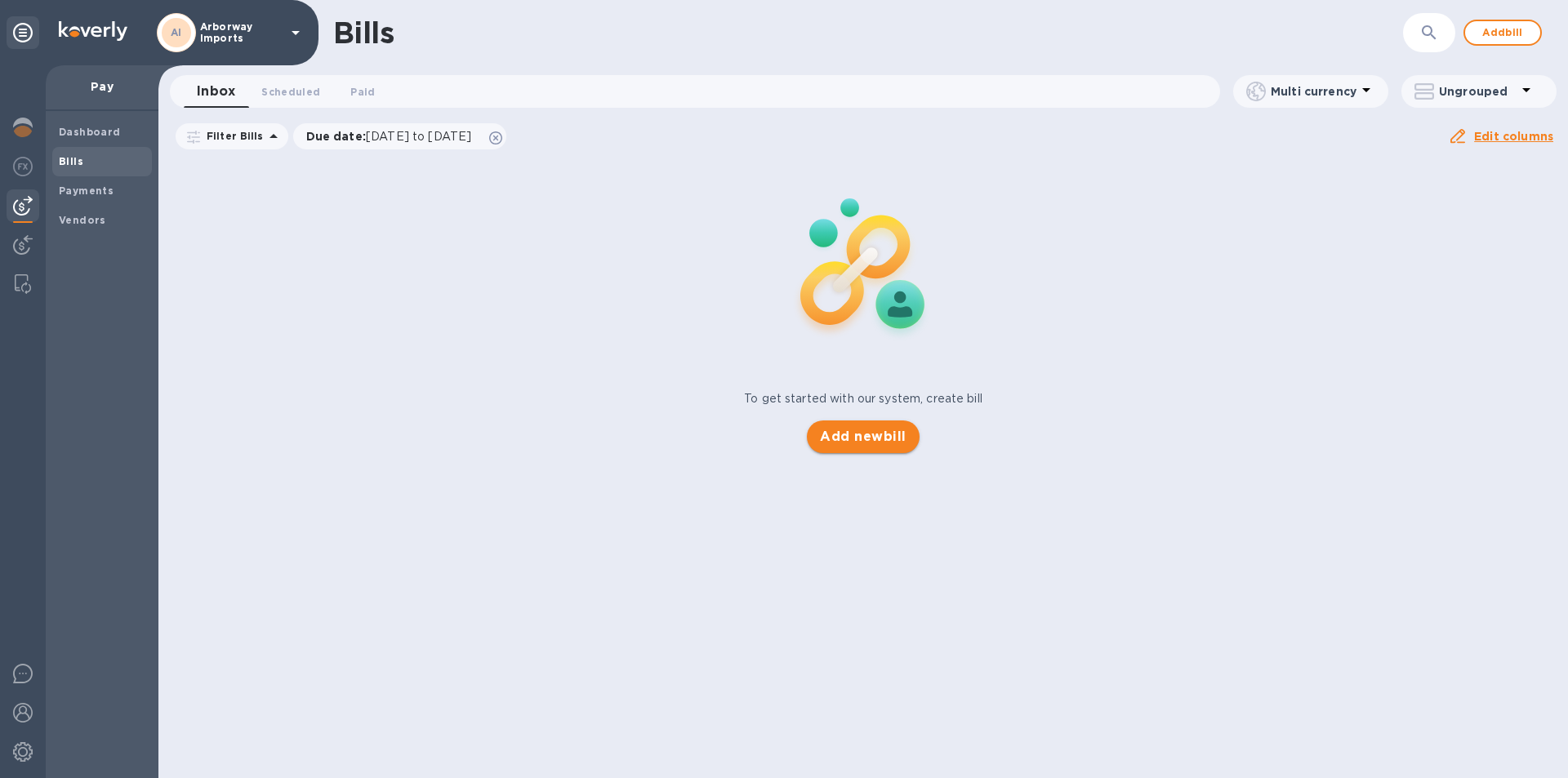
click at [886, 445] on span "Add new bill" at bounding box center [862, 437] width 86 height 20
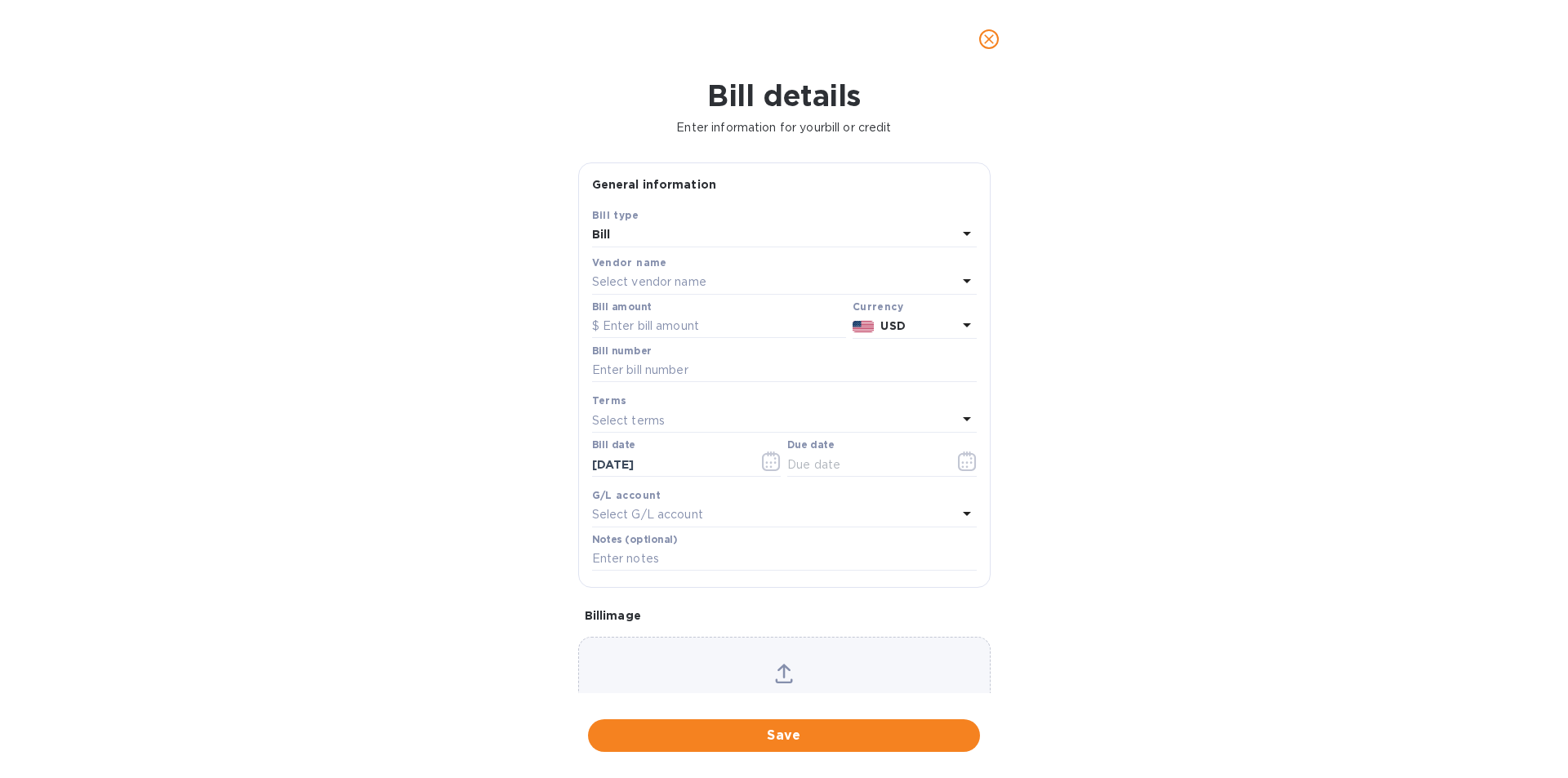
click at [708, 276] on div "Select vendor name" at bounding box center [775, 282] width 365 height 23
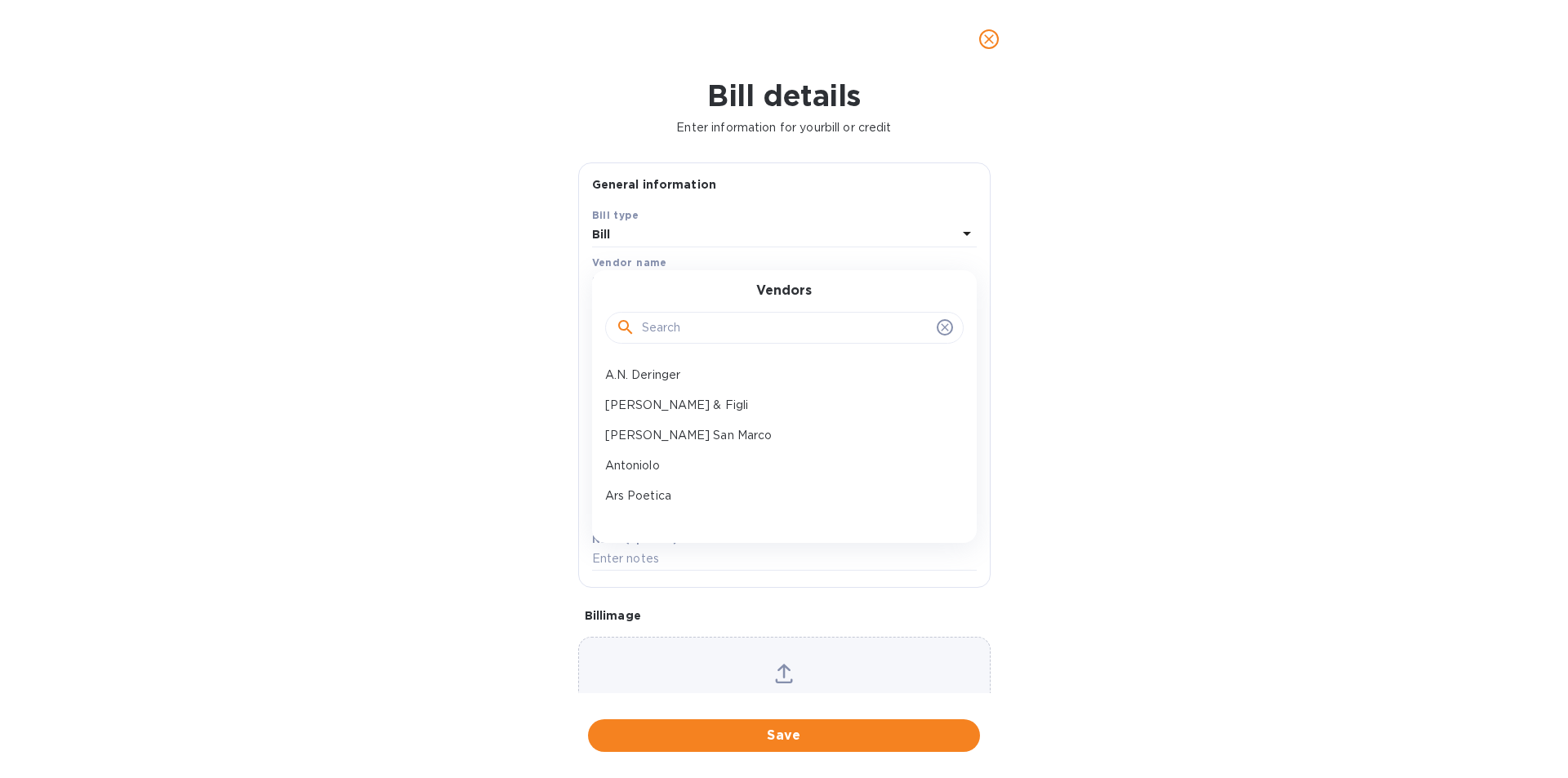
click at [766, 327] on input "text" at bounding box center [785, 328] width 288 height 24
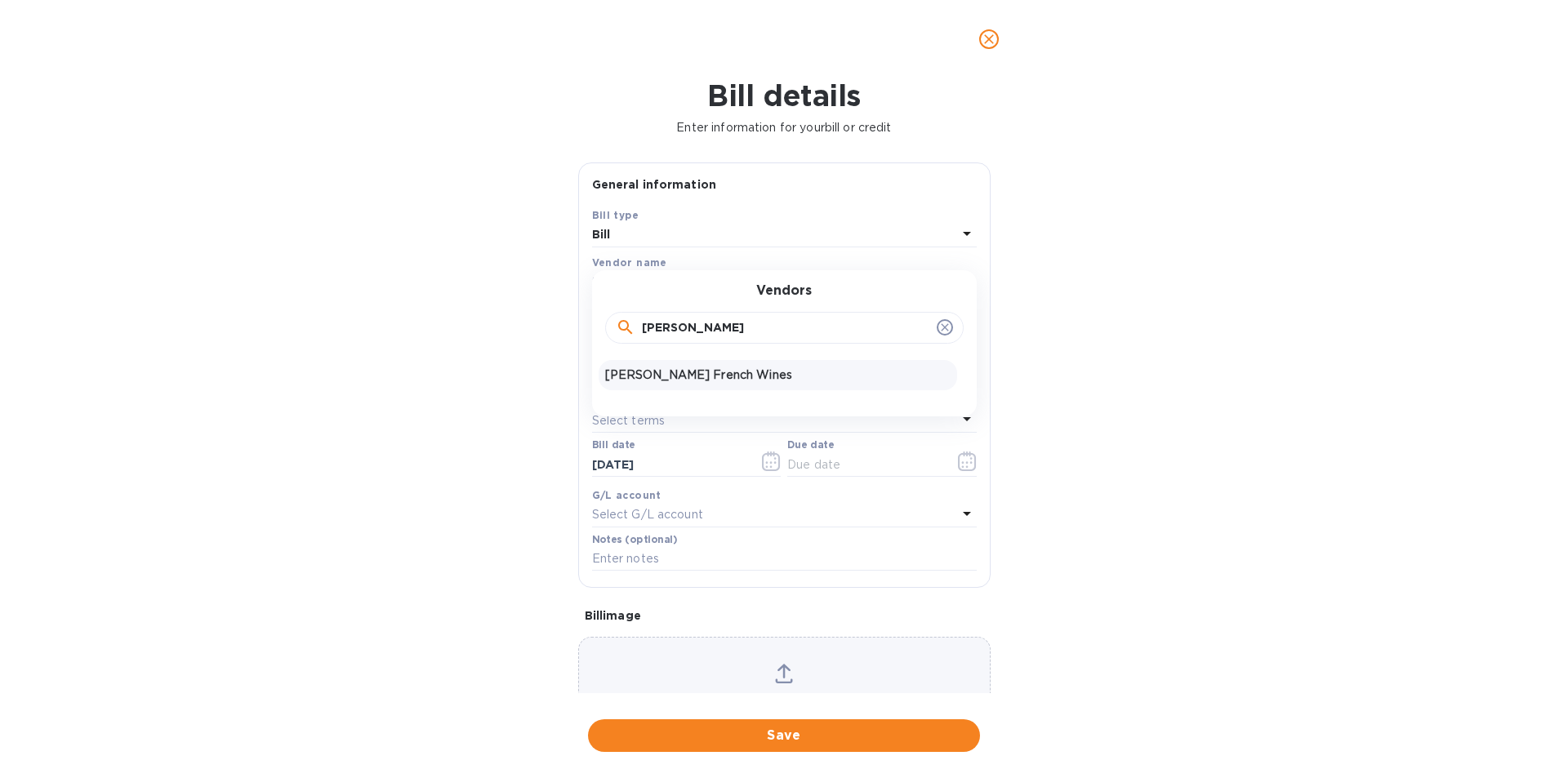
type input "[PERSON_NAME]"
click at [724, 379] on p "[PERSON_NAME] French Wines" at bounding box center [778, 375] width 345 height 17
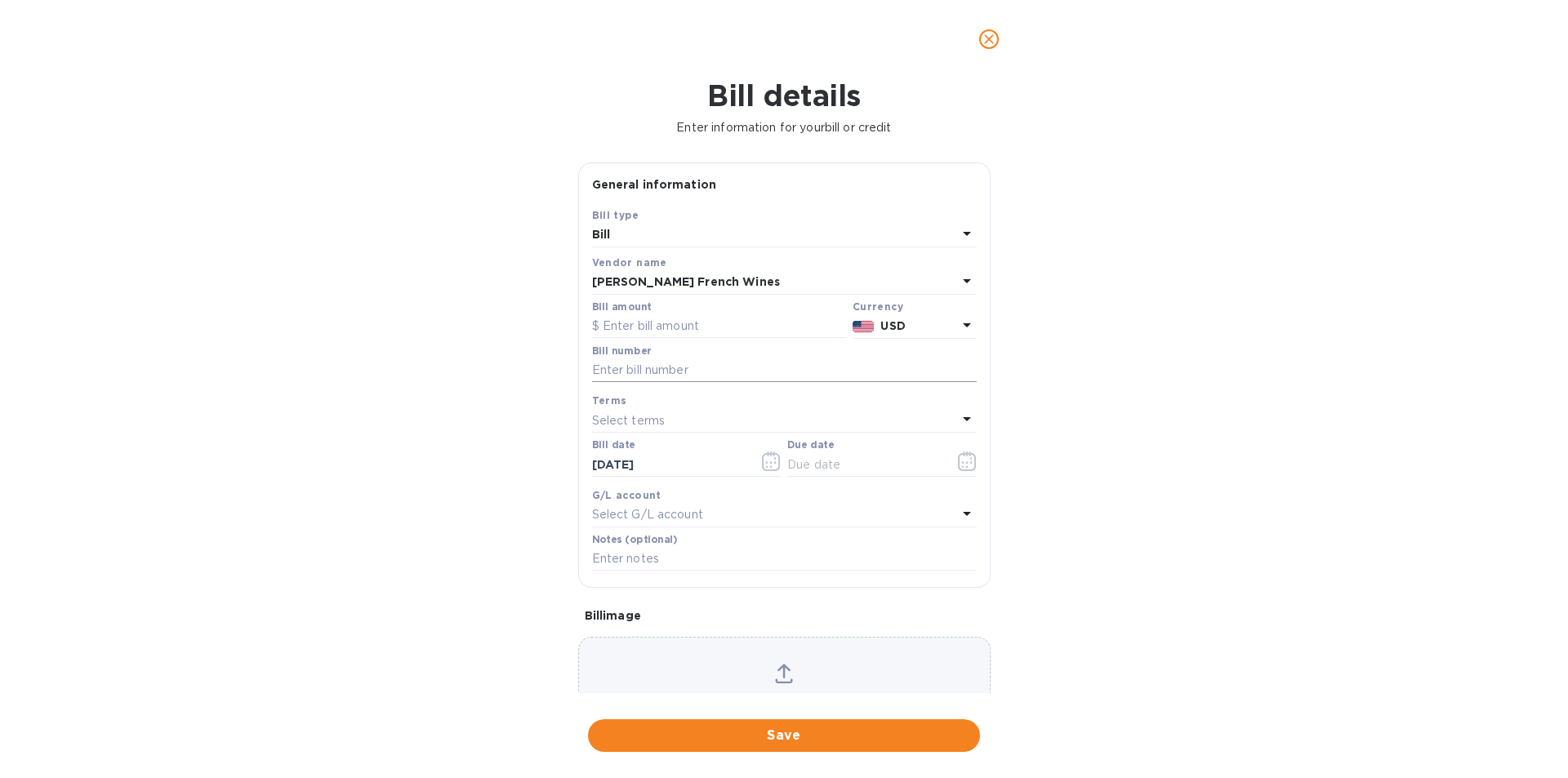
click at [701, 369] on input "text" at bounding box center [784, 370] width 385 height 24
type input "C"
click at [686, 321] on input "text" at bounding box center [718, 326] width 254 height 24
type input "8,130.32"
click at [694, 373] on input "text" at bounding box center [784, 370] width 385 height 24
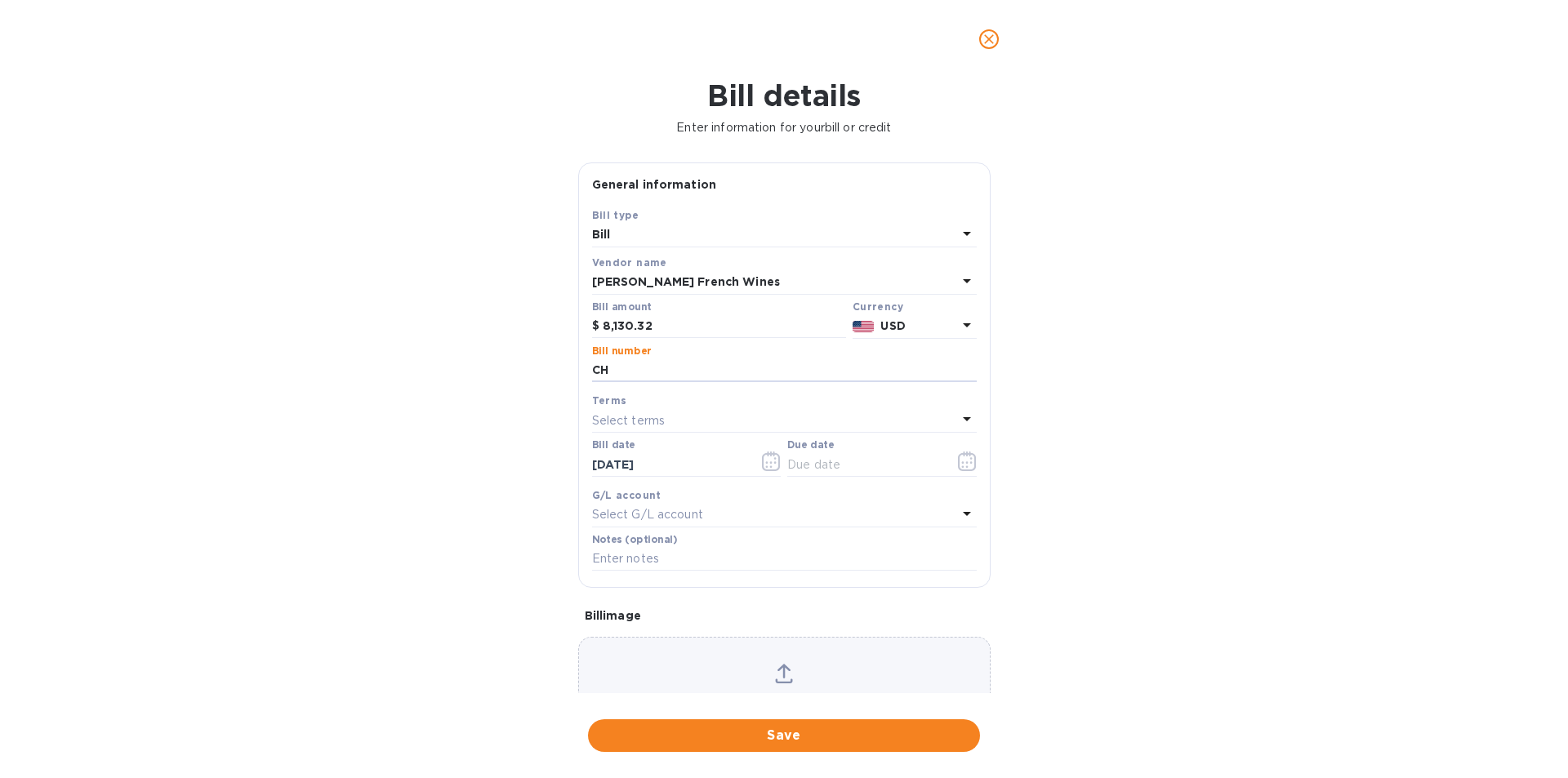
type input "C"
type input "P"
type input "CH Paid Bills [DATE]"
click at [965, 467] on icon "button" at bounding box center [966, 466] width 3 height 3
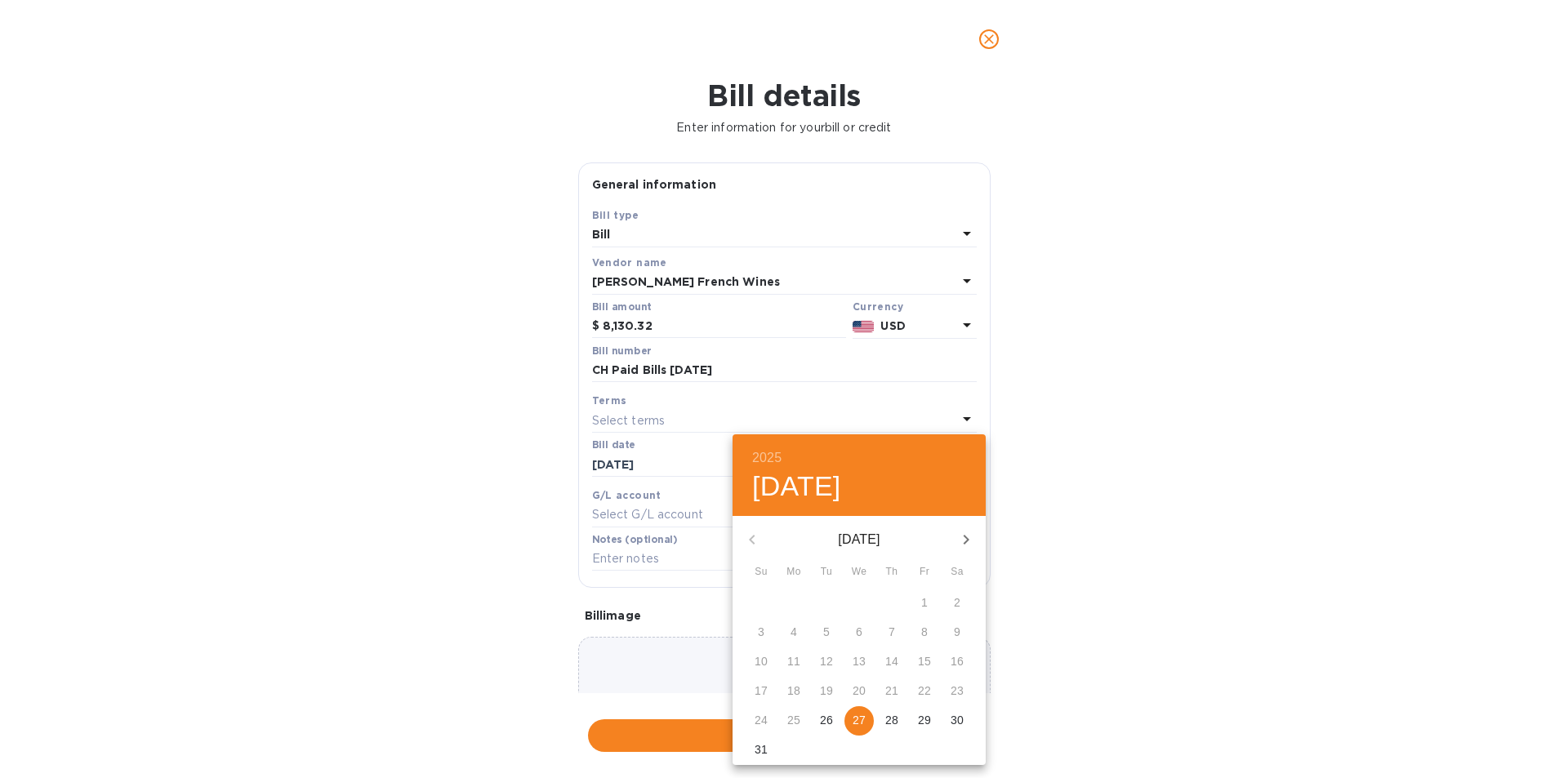
click at [852, 713] on p "27" at bounding box center [859, 720] width 13 height 16
type input "[DATE]"
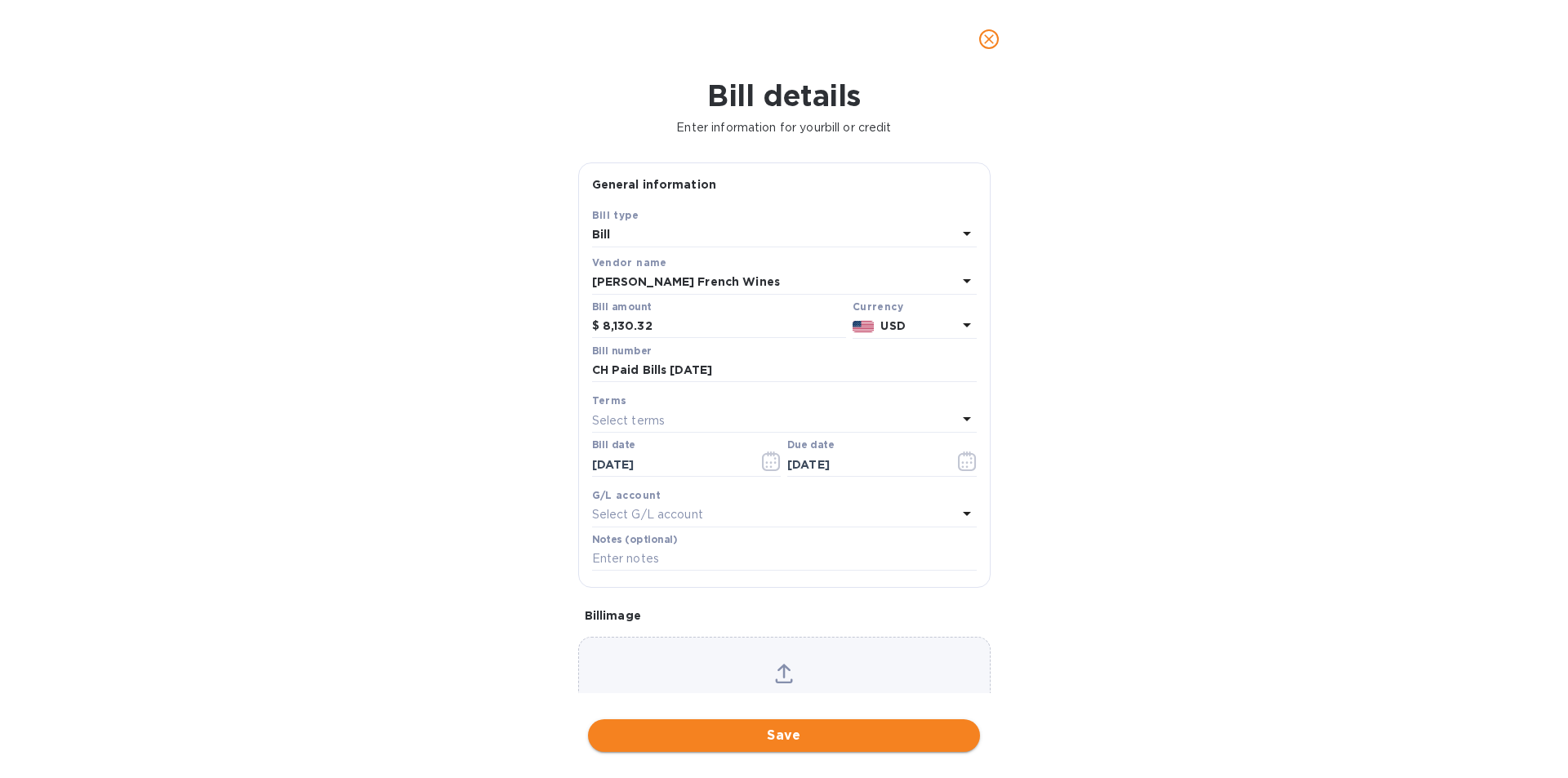
click at [781, 736] on span "Save" at bounding box center [784, 736] width 366 height 20
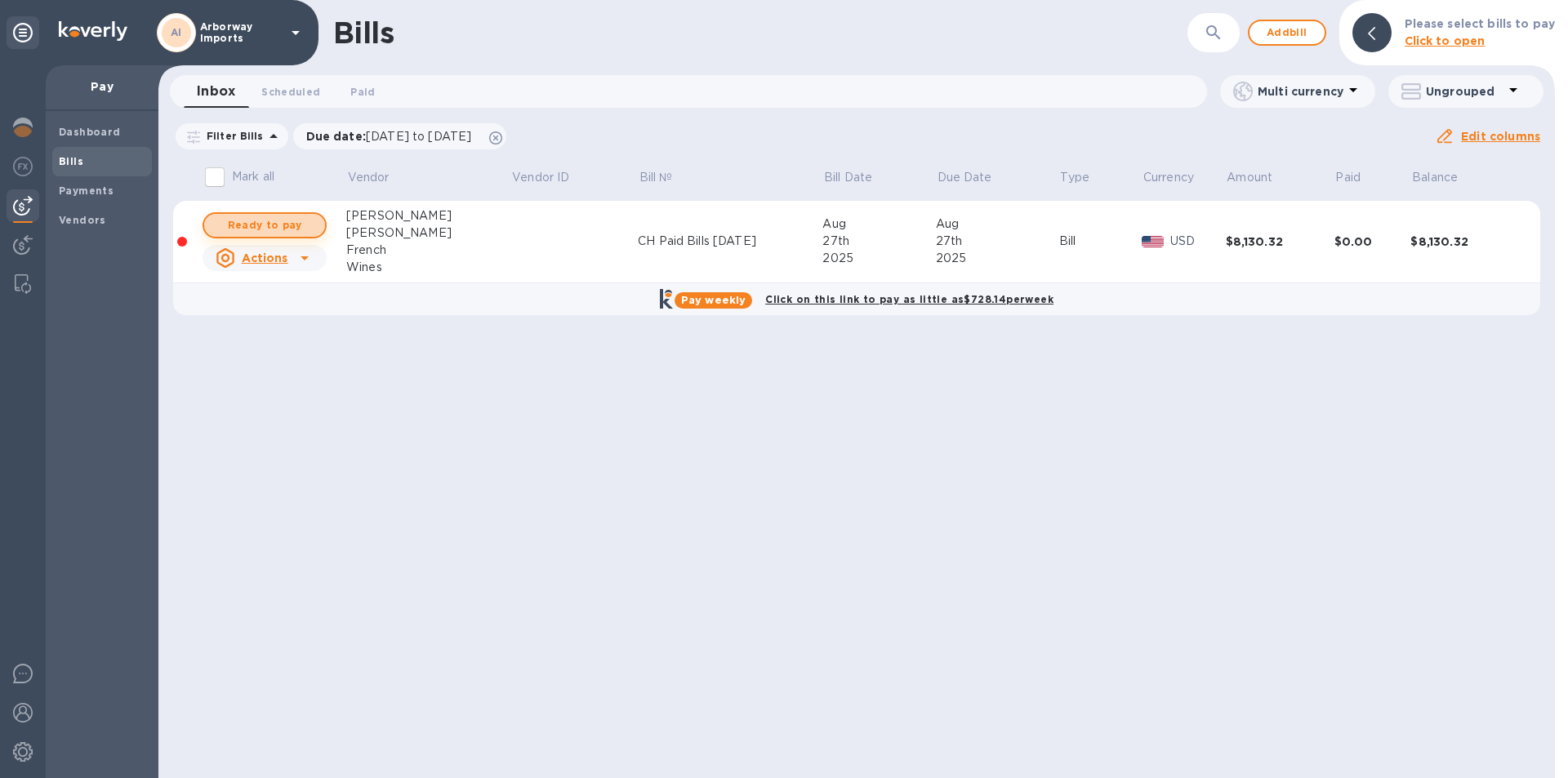
click at [267, 218] on span "Ready to pay" at bounding box center [264, 226] width 95 height 20
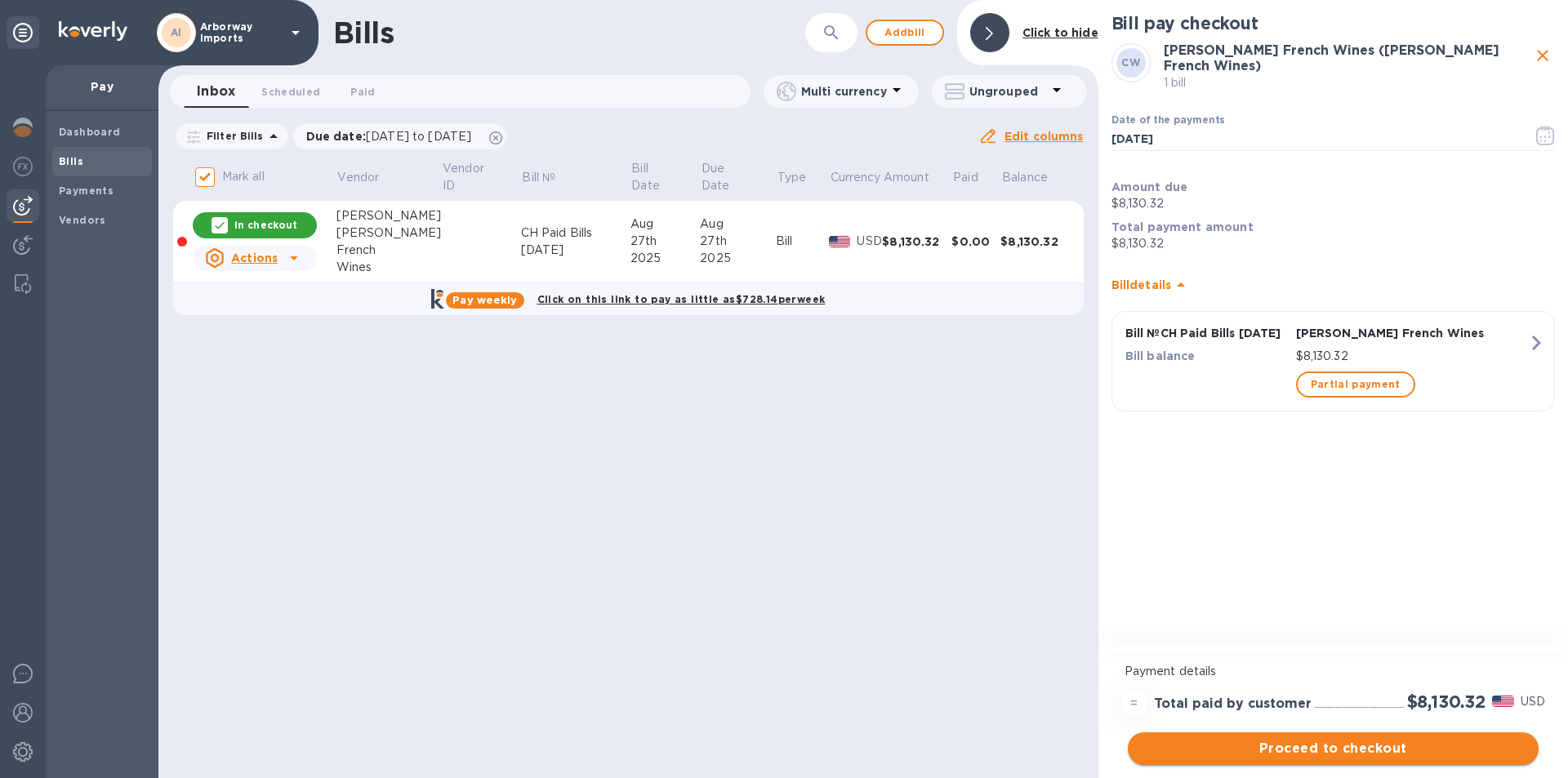
click at [1344, 742] on span "Proceed to checkout" at bounding box center [1333, 749] width 385 height 20
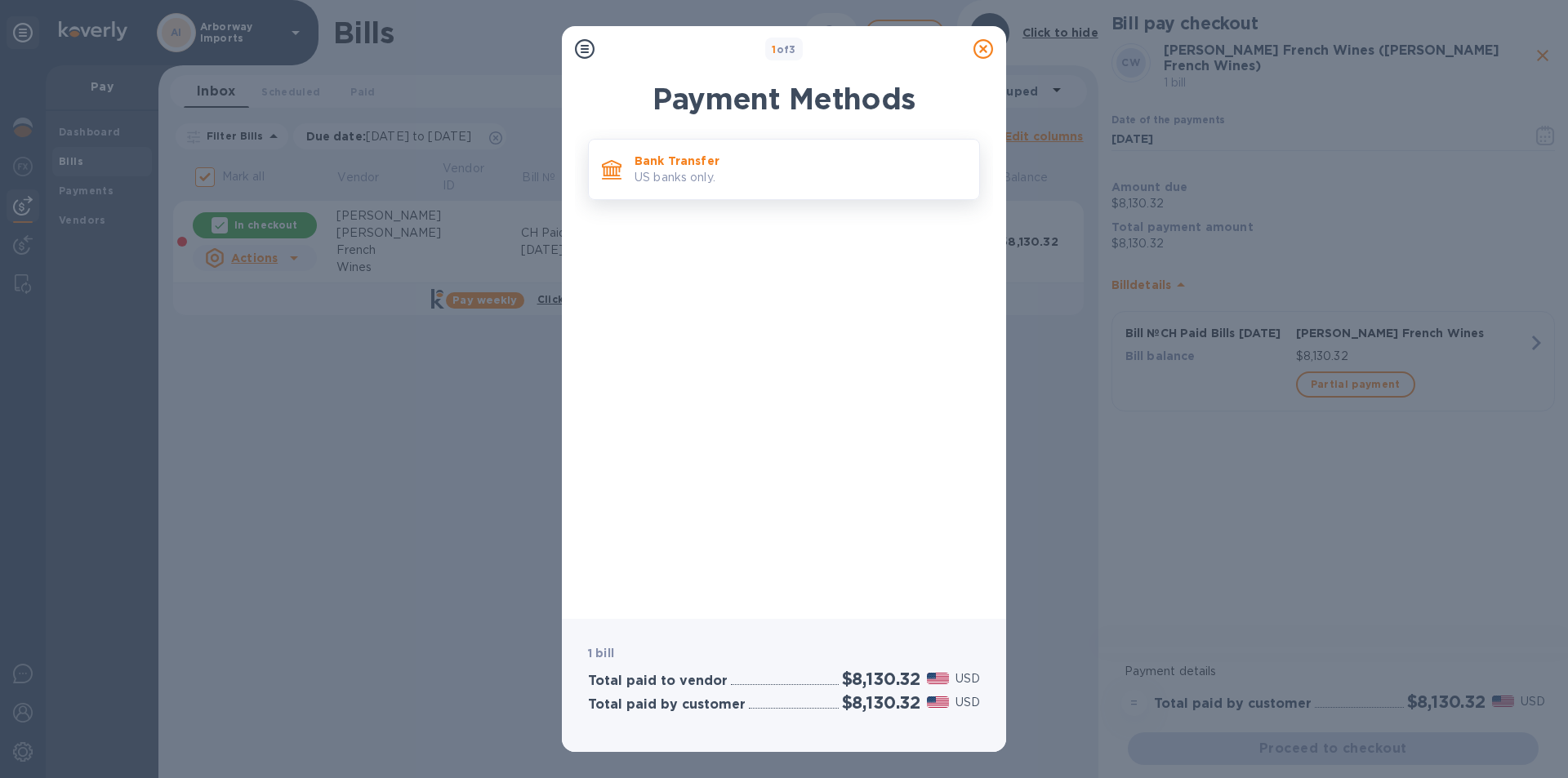
click at [808, 182] on p "US banks only." at bounding box center [800, 177] width 332 height 17
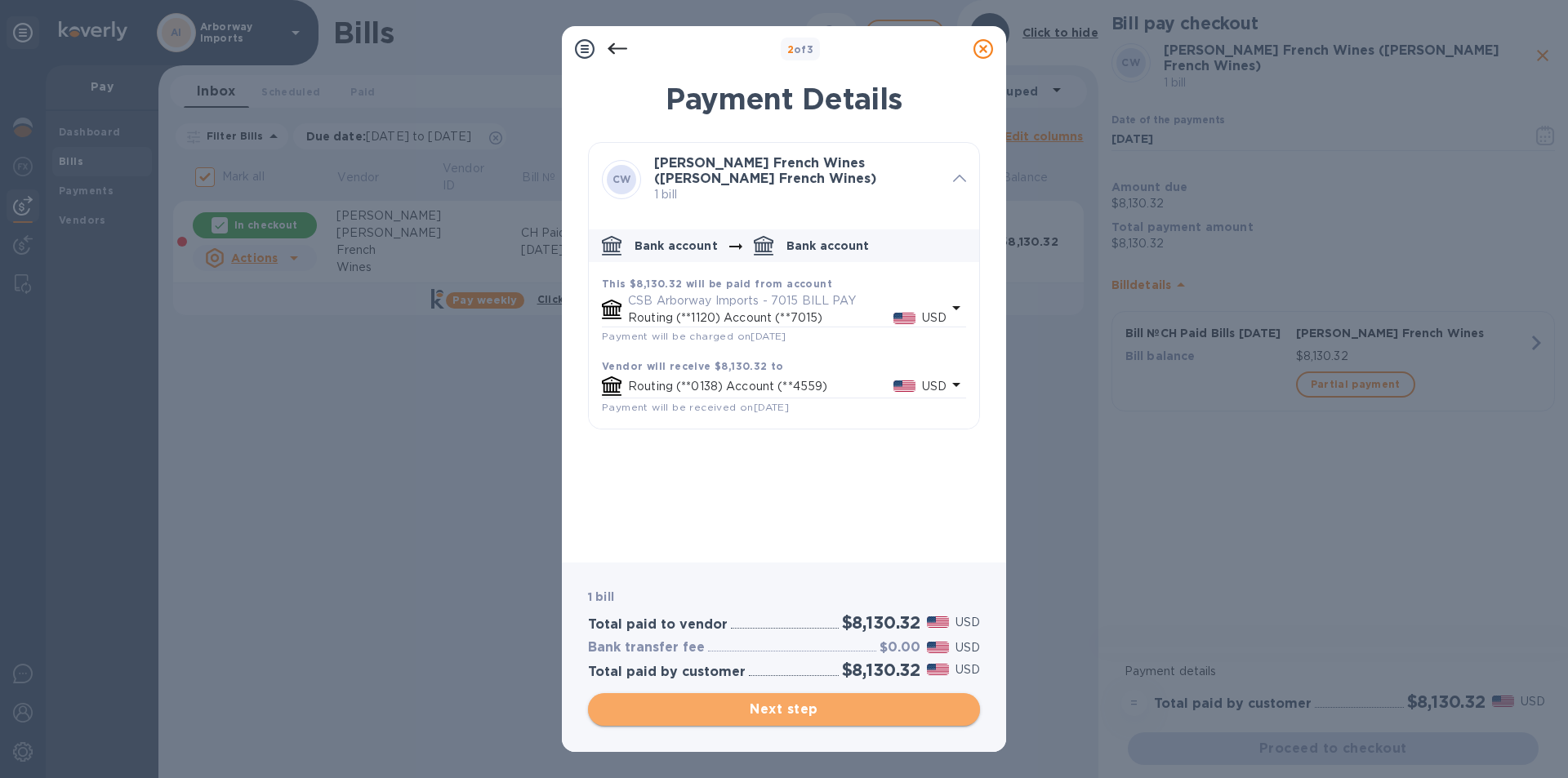
click at [822, 708] on span "Next step" at bounding box center [784, 709] width 366 height 20
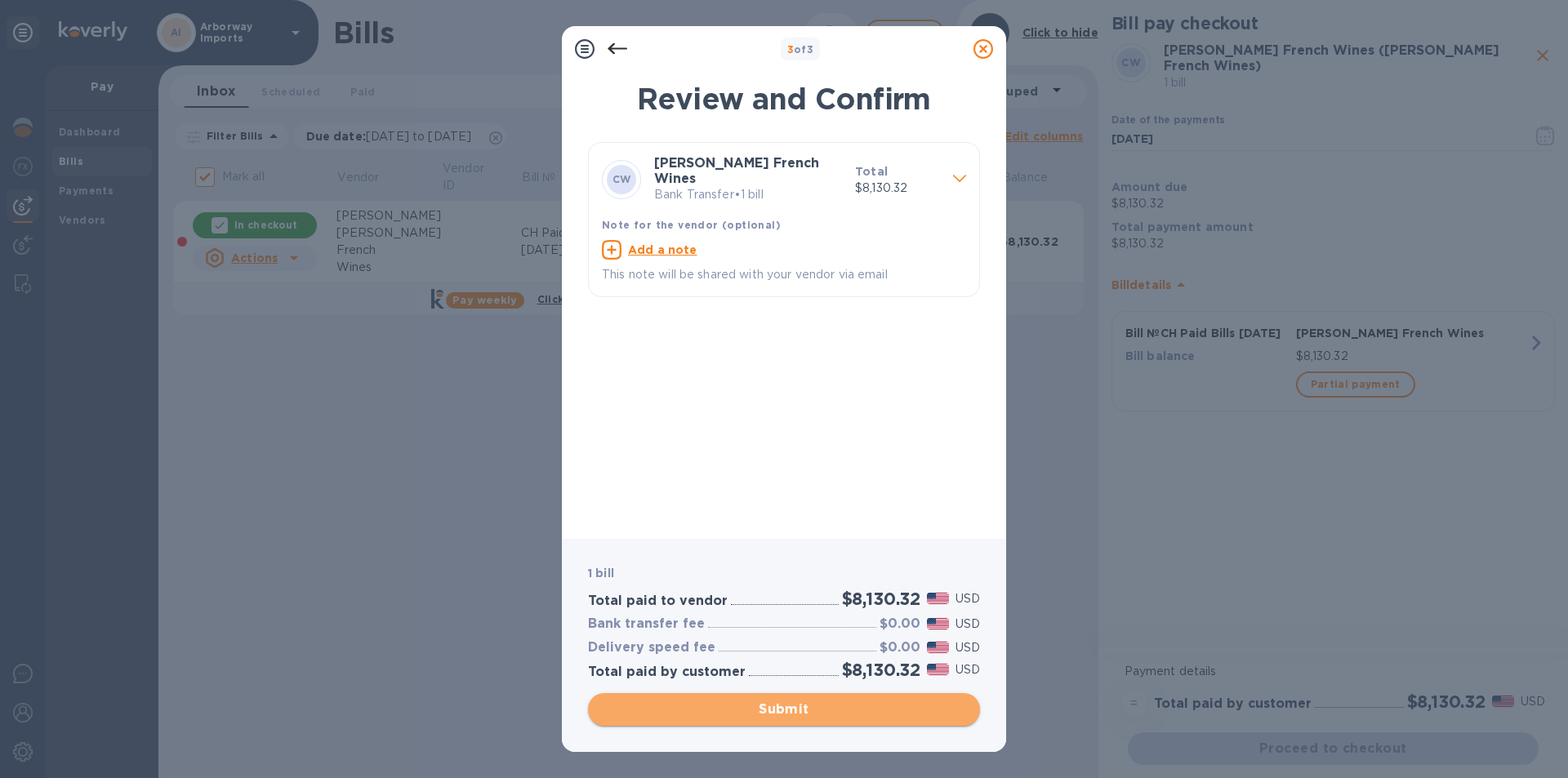
click at [817, 710] on span "Submit" at bounding box center [784, 709] width 366 height 20
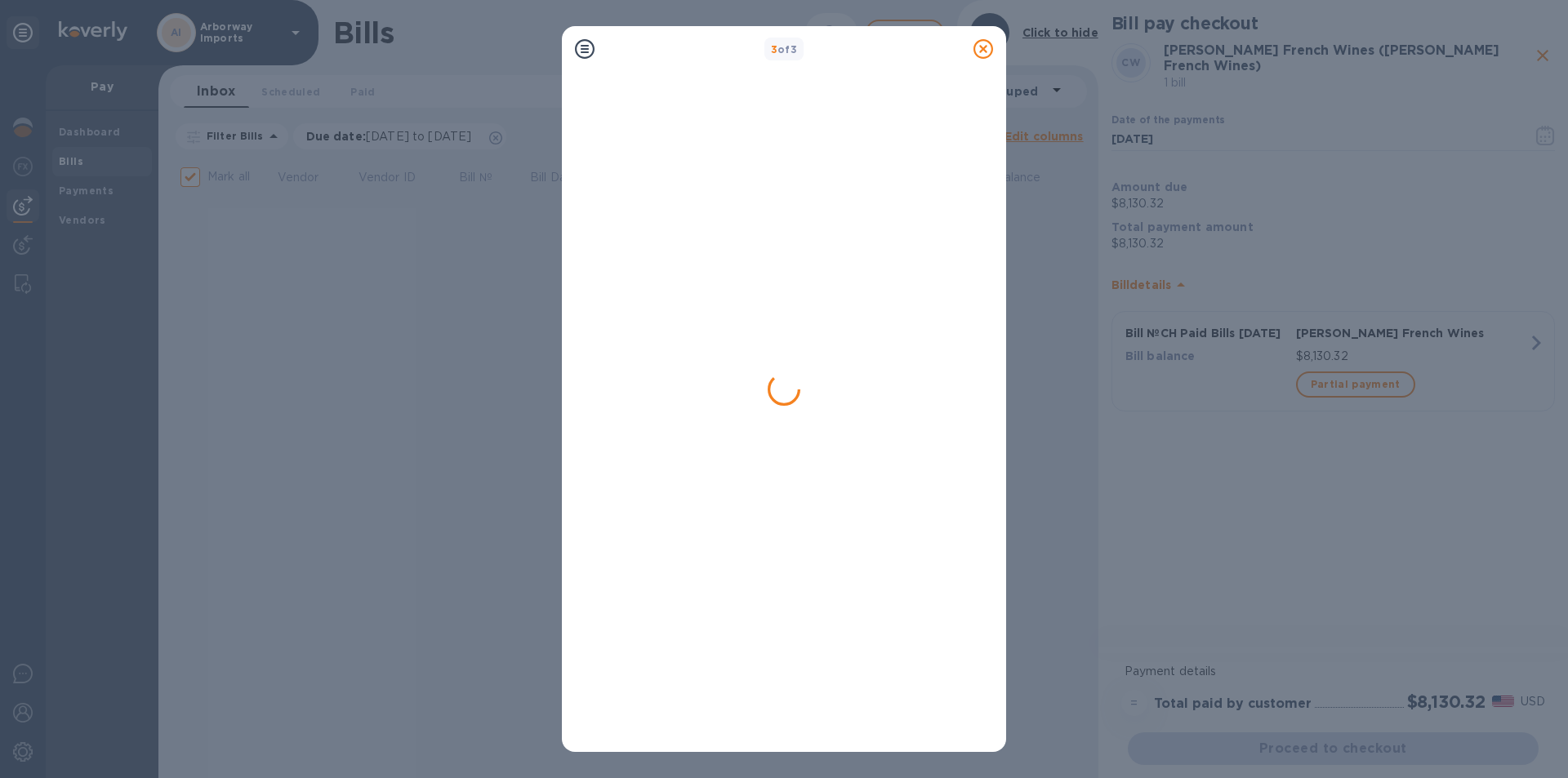
checkbox input "false"
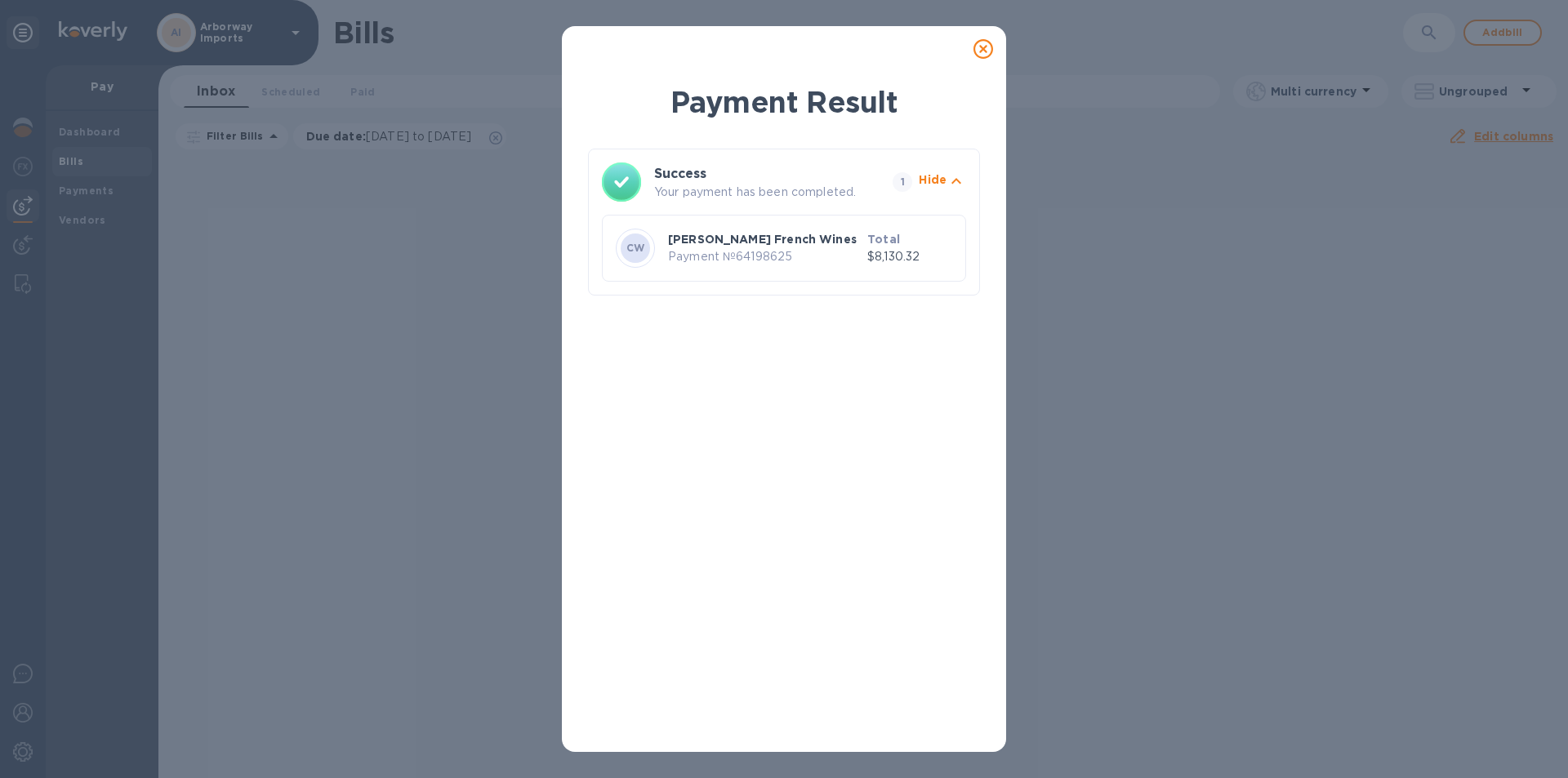
click at [991, 41] on icon at bounding box center [983, 49] width 20 height 20
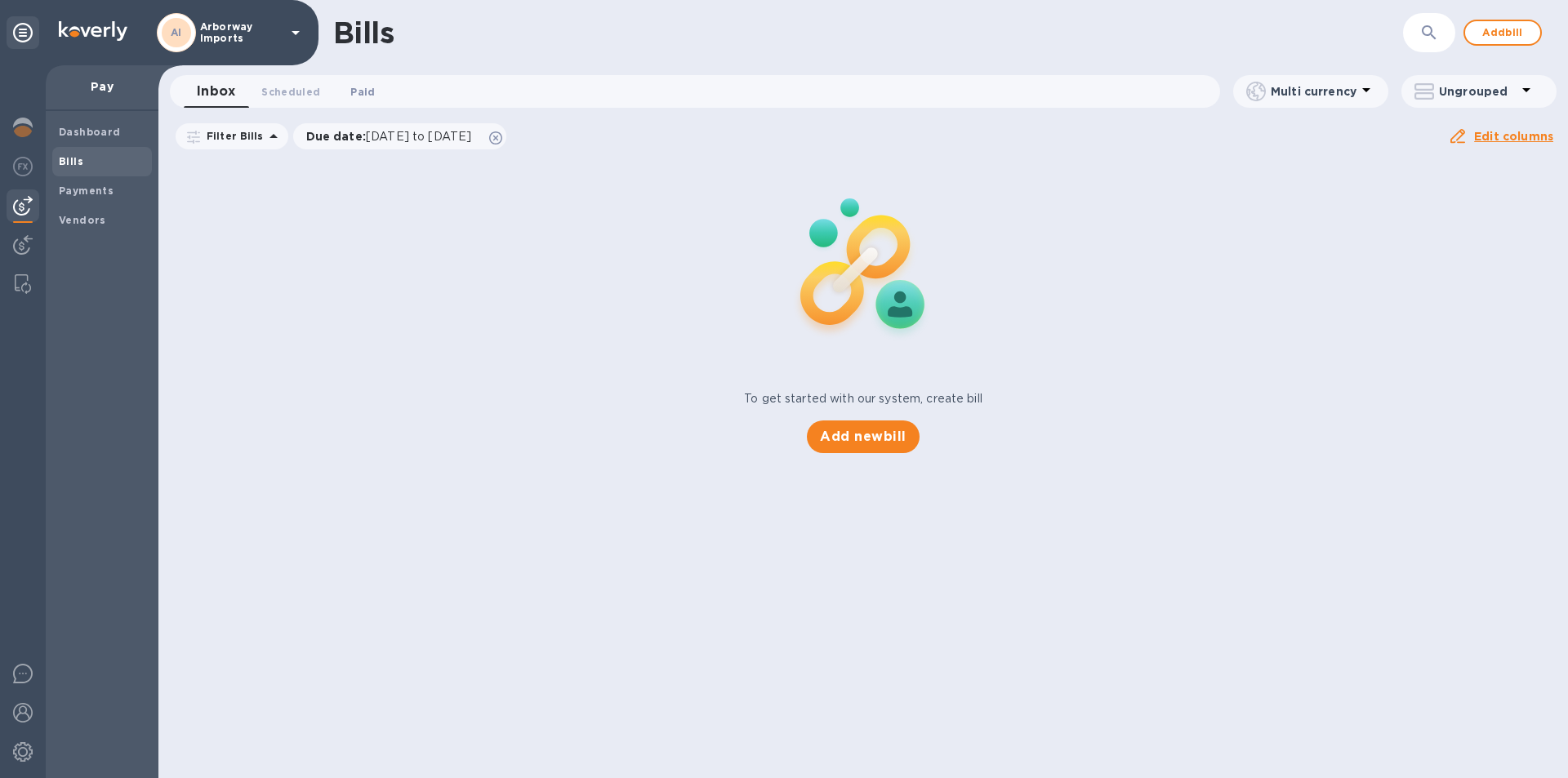
click at [351, 91] on span "Paid 0" at bounding box center [362, 91] width 24 height 17
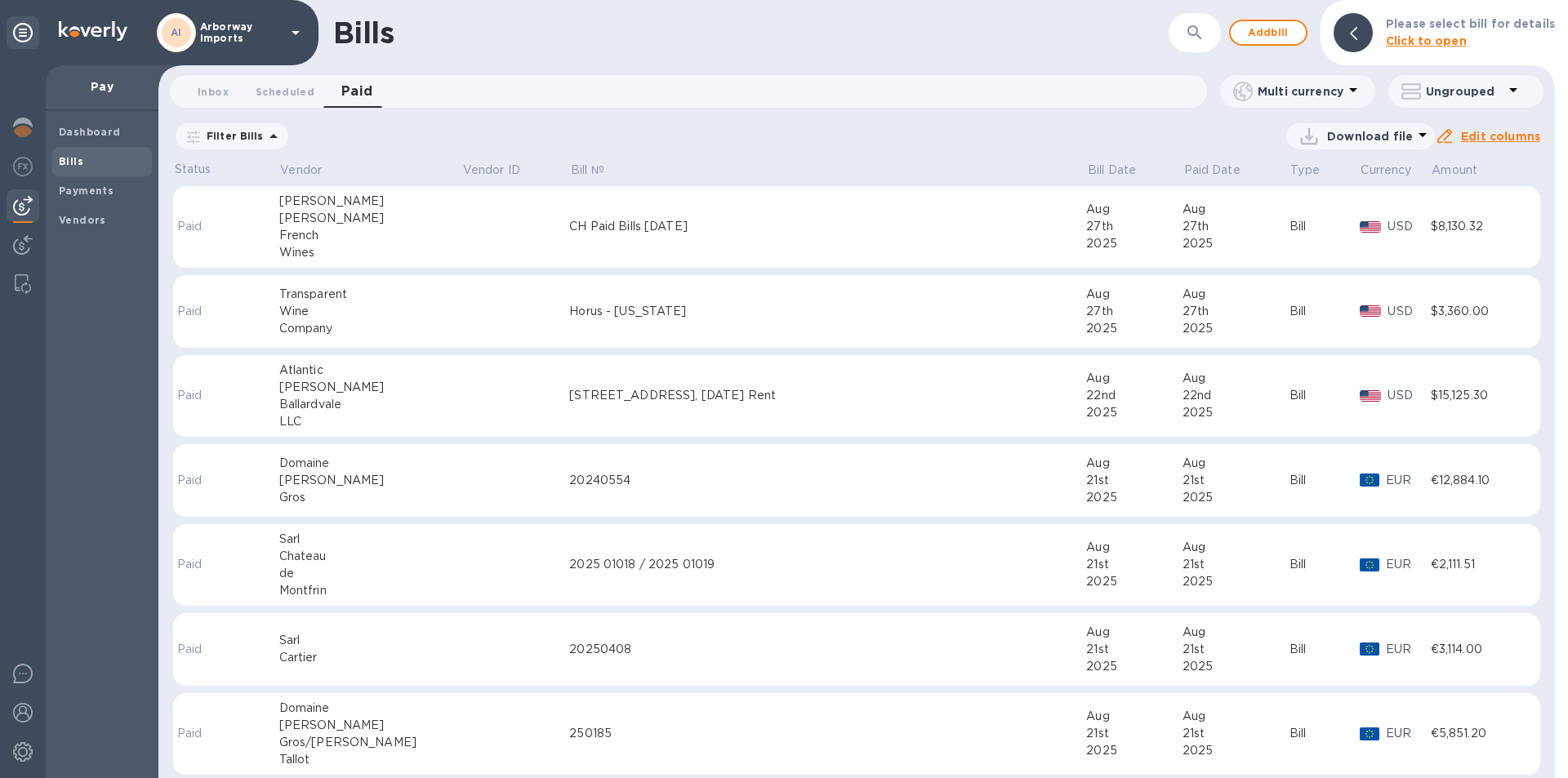
click at [585, 239] on td "CH Paid Bills [DATE]" at bounding box center [828, 227] width 517 height 82
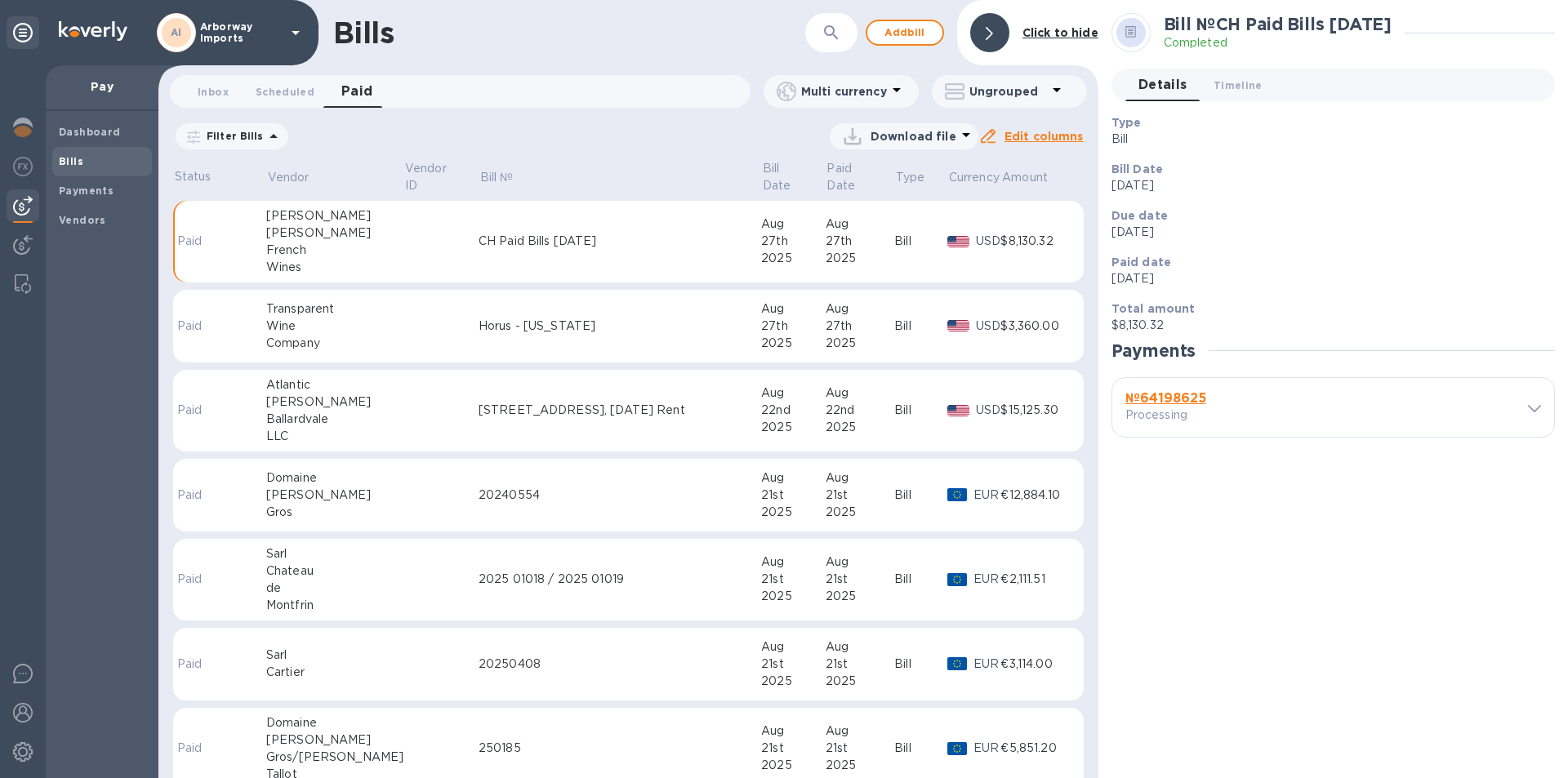
click at [1154, 395] on b "№ 64198625" at bounding box center [1165, 398] width 80 height 15
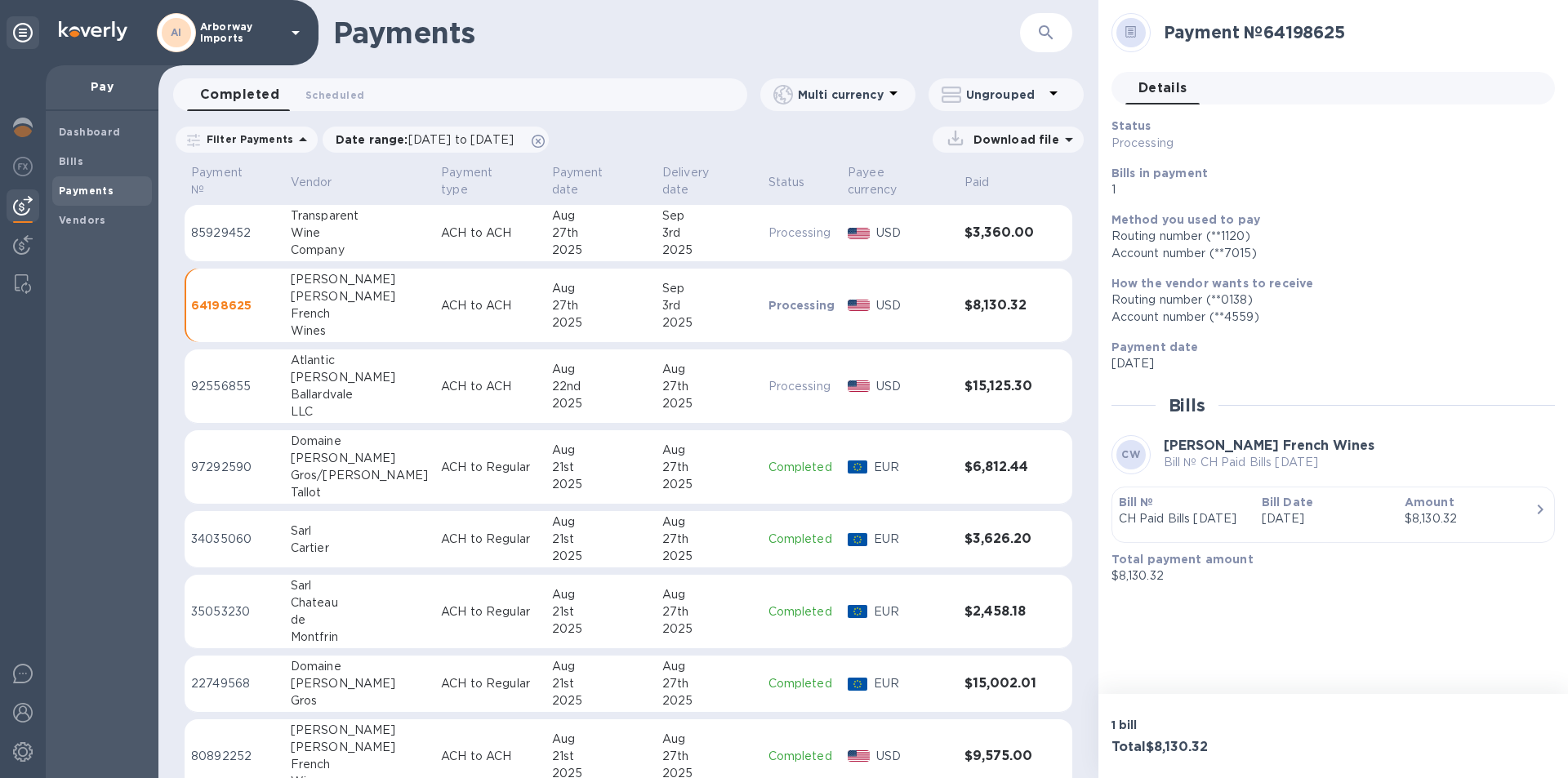
click at [1331, 534] on div "Bill Date [DATE]" at bounding box center [1327, 511] width 143 height 47
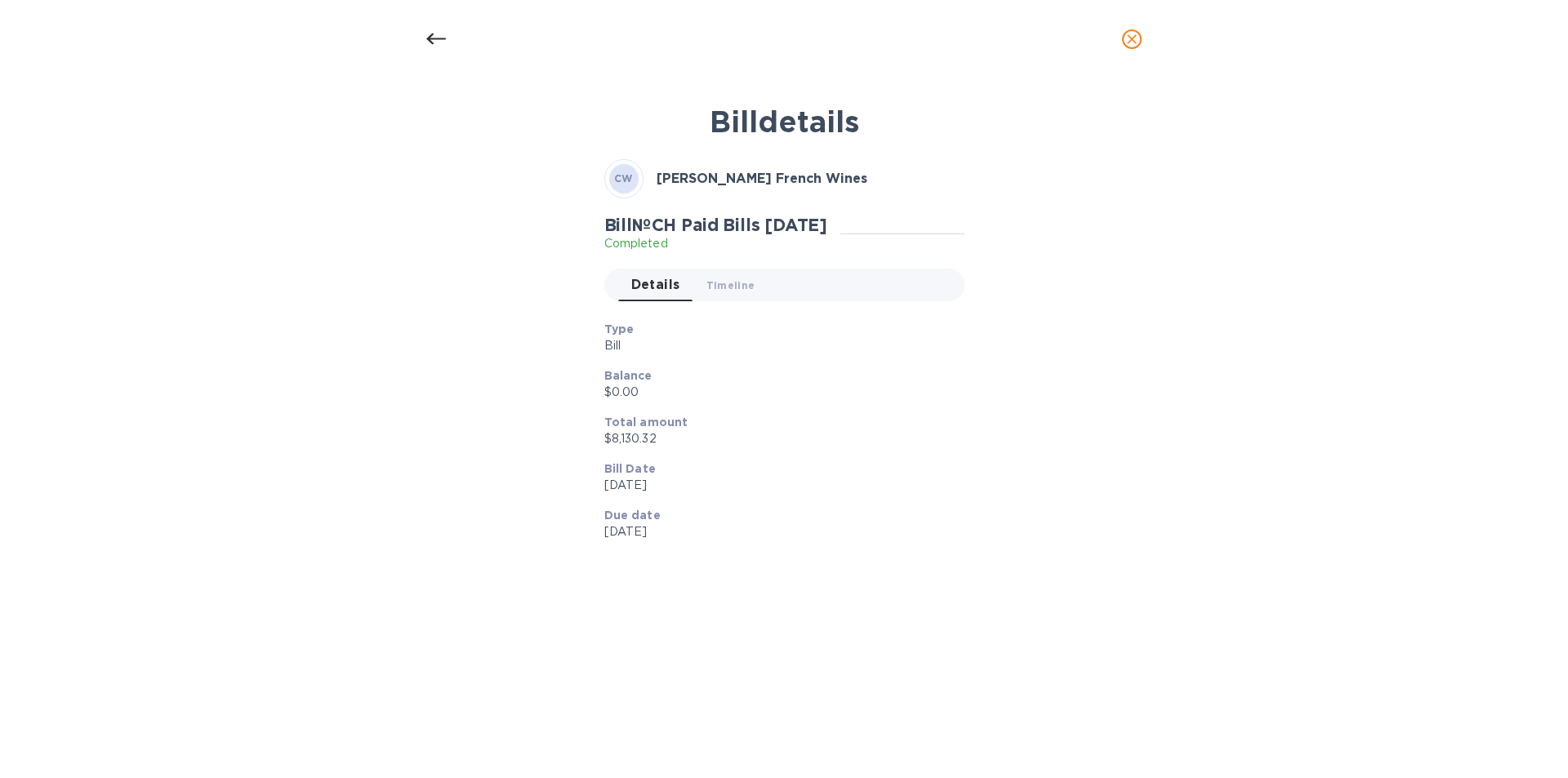
click at [829, 427] on p "Total amount" at bounding box center [778, 422] width 347 height 16
